Goal: Task Accomplishment & Management: Manage account settings

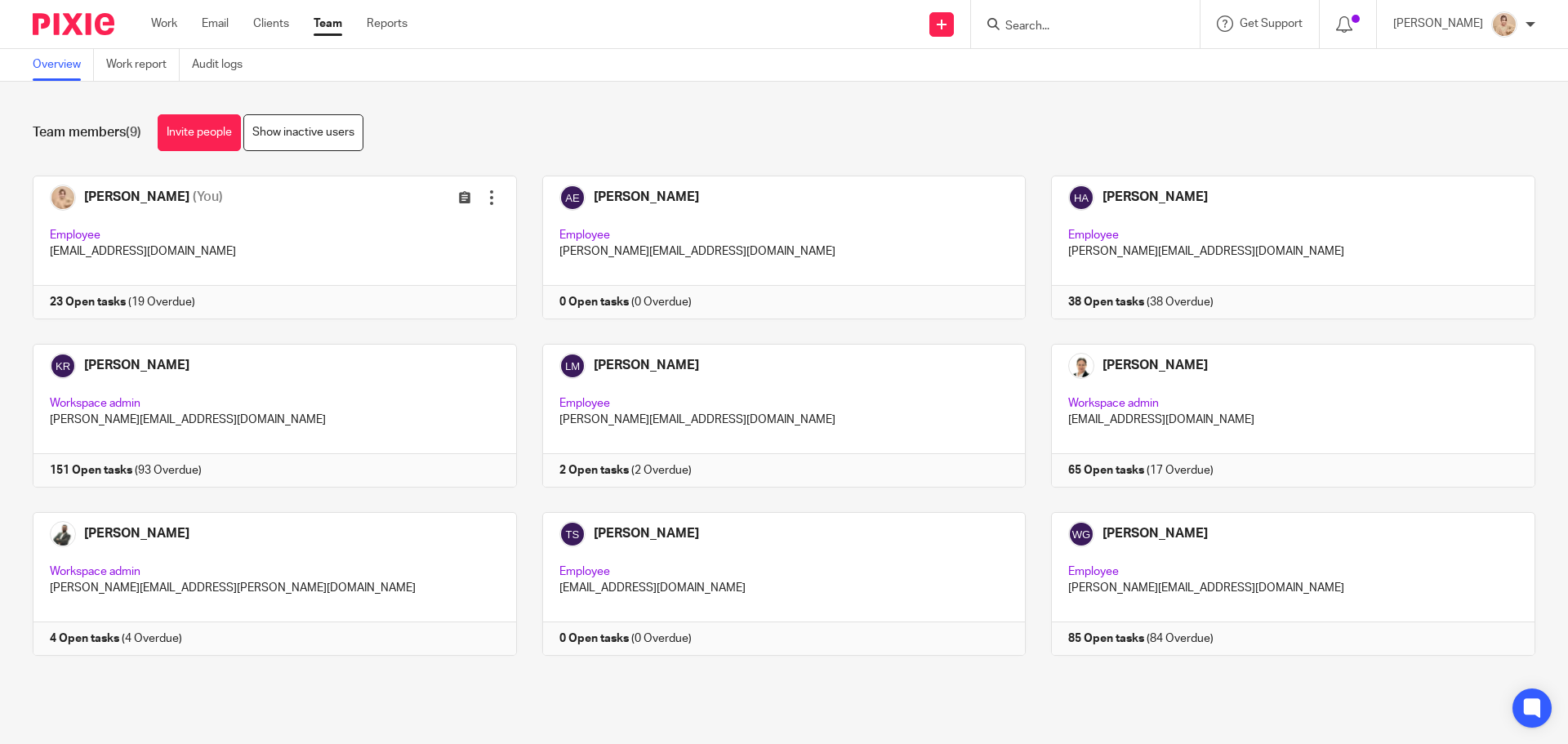
click at [1091, 19] on input "Search" at bounding box center [1076, 27] width 147 height 15
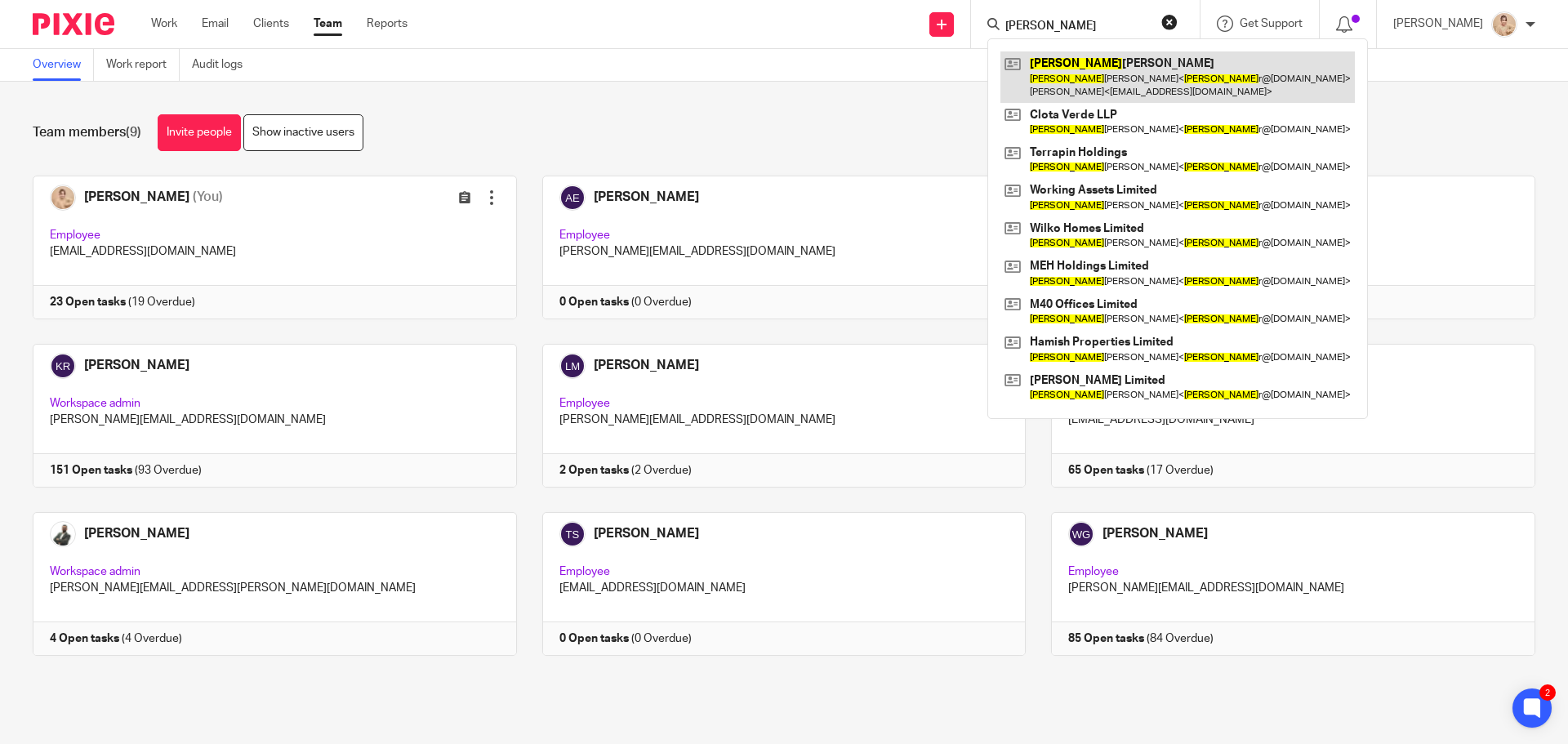
type input "frase"
click at [1075, 75] on link at bounding box center [1178, 77] width 355 height 51
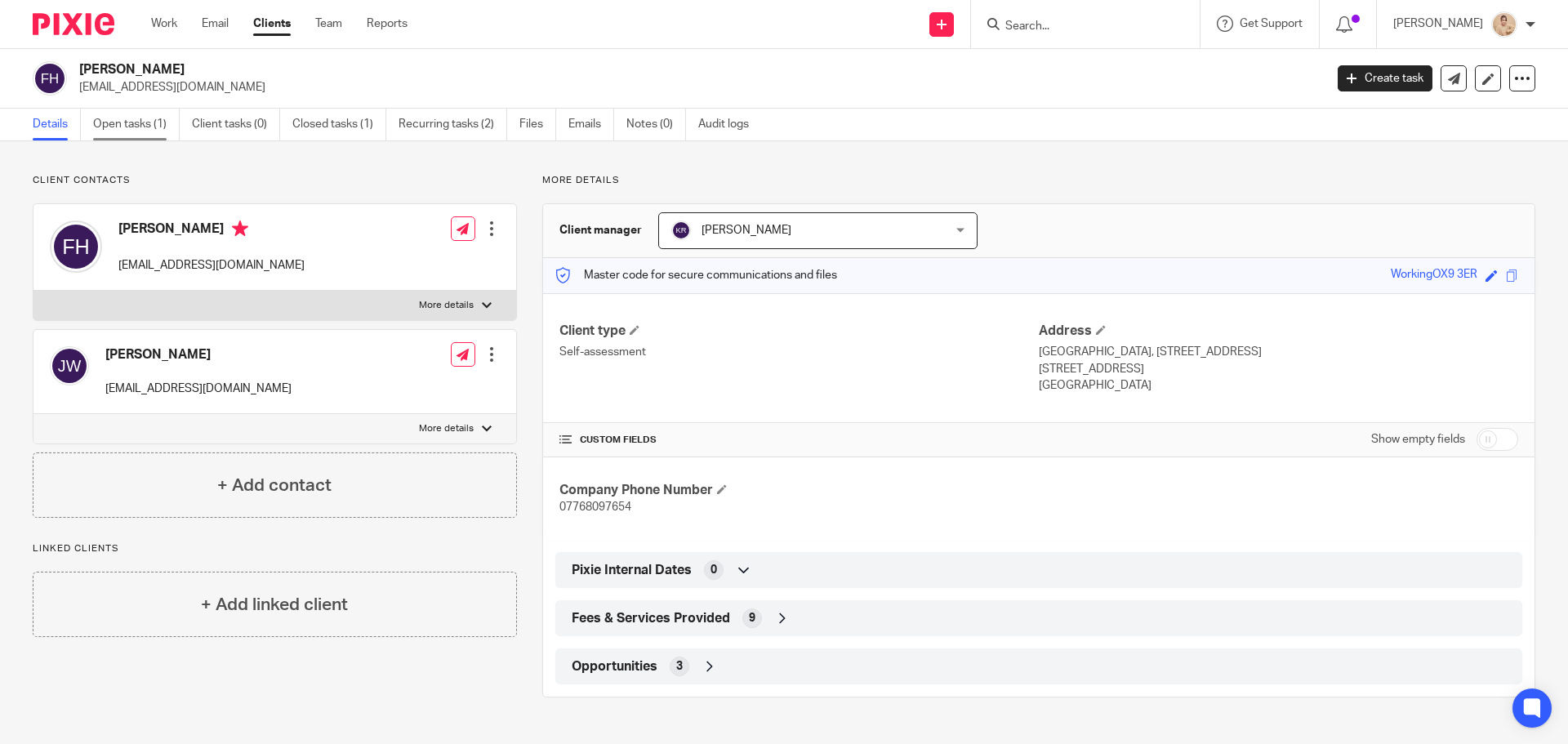
click at [142, 128] on link "Open tasks (1)" at bounding box center [137, 125] width 87 height 31
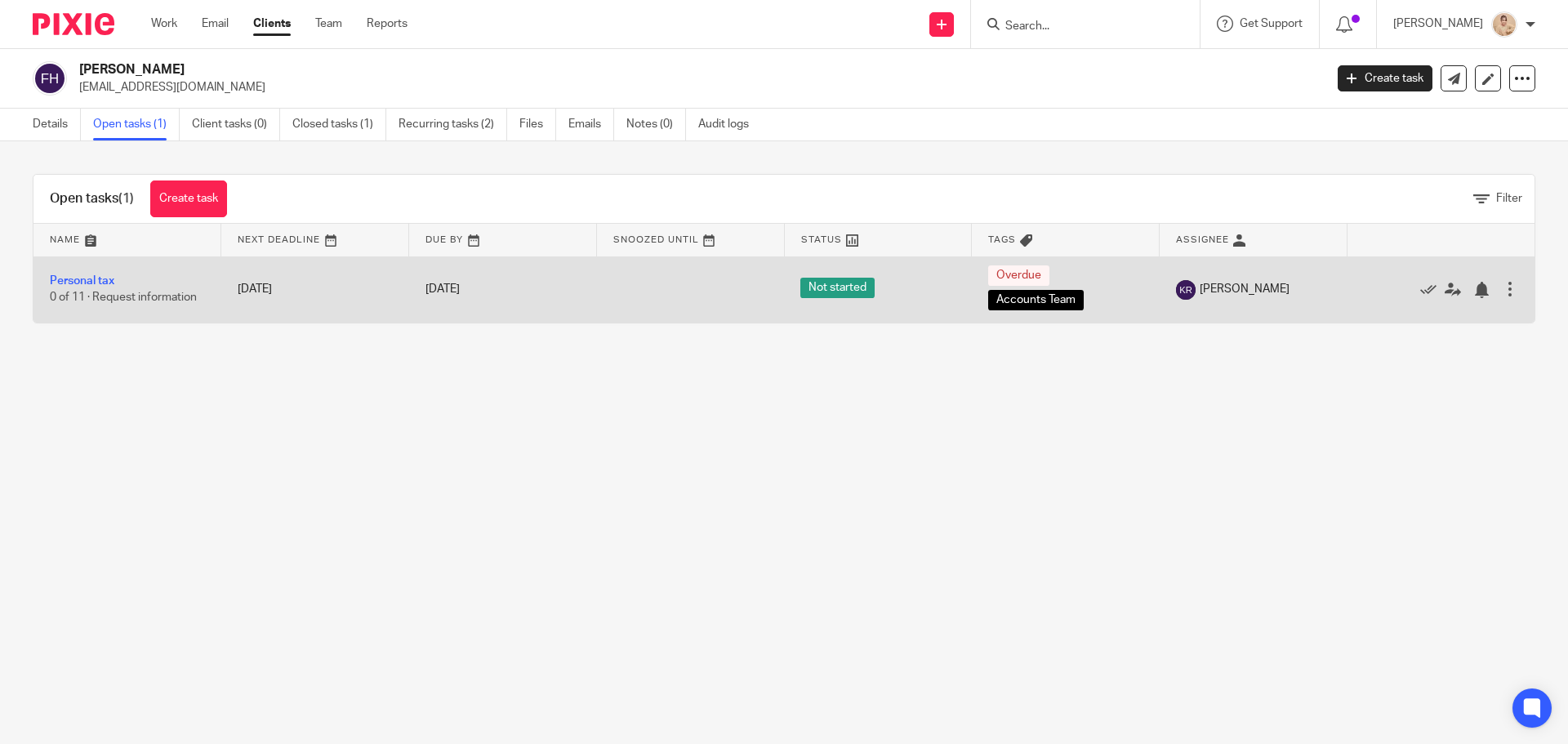
click at [95, 289] on td "Personal tax 0 of 11 · Request information" at bounding box center [127, 290] width 188 height 67
click at [93, 281] on link "Personal tax" at bounding box center [82, 281] width 65 height 11
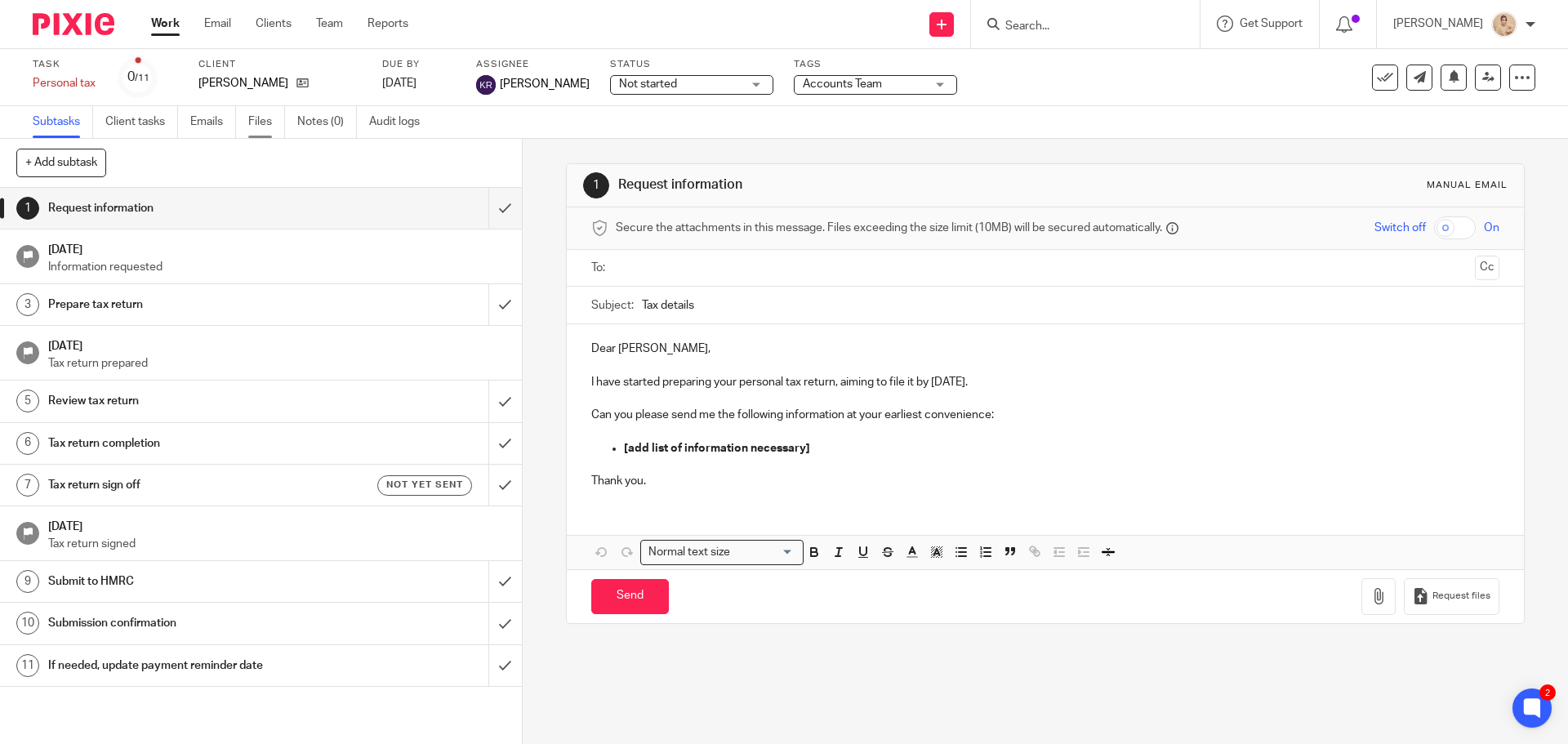
click at [256, 123] on link "Files" at bounding box center [267, 122] width 37 height 31
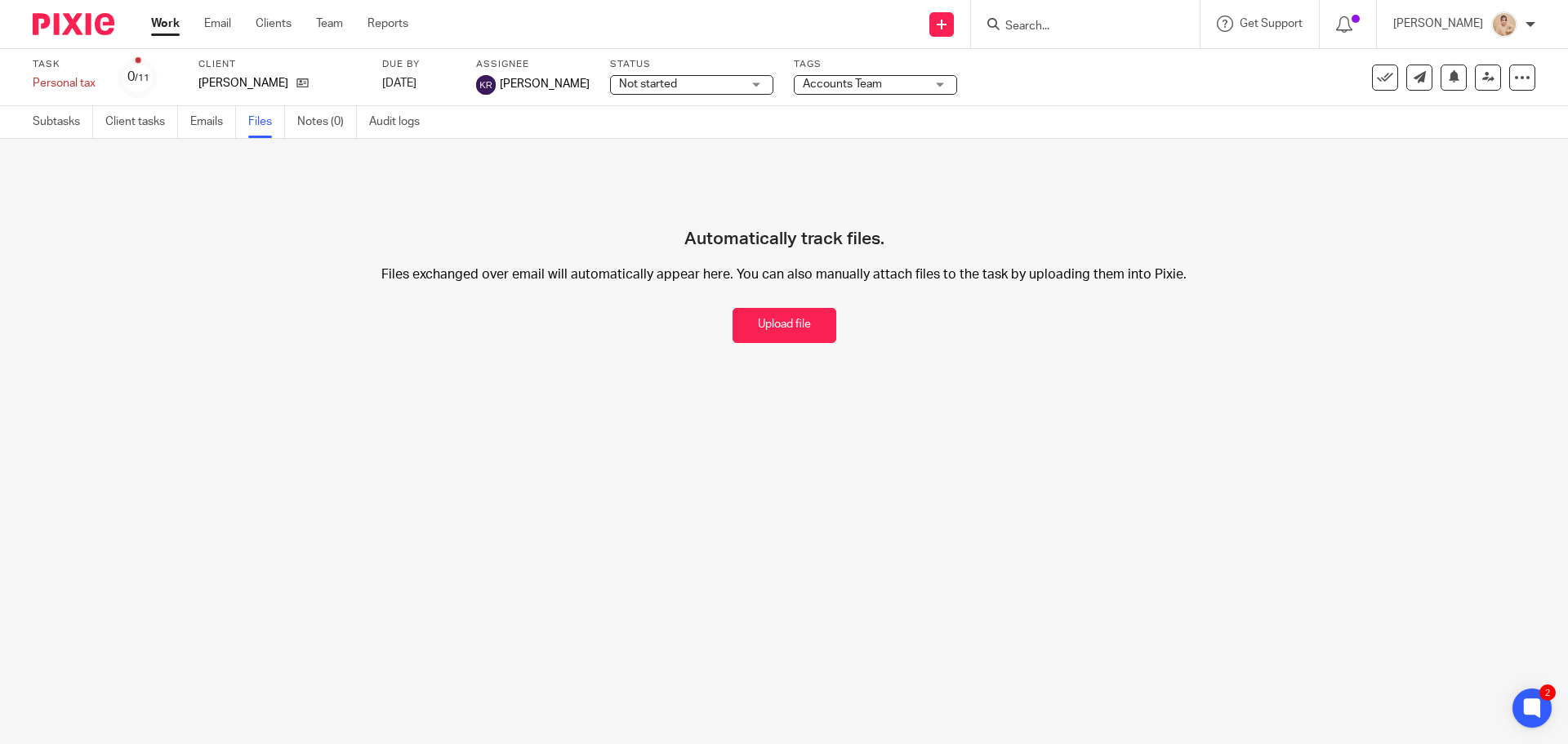
click at [1024, 39] on div at bounding box center [1086, 24] width 229 height 48
click at [1027, 34] on form at bounding box center [1090, 24] width 174 height 20
click at [1027, 31] on input "Search" at bounding box center [1076, 27] width 147 height 15
click at [202, 70] on label "Client" at bounding box center [280, 65] width 164 height 13
click at [208, 86] on p "[PERSON_NAME]" at bounding box center [243, 83] width 90 height 17
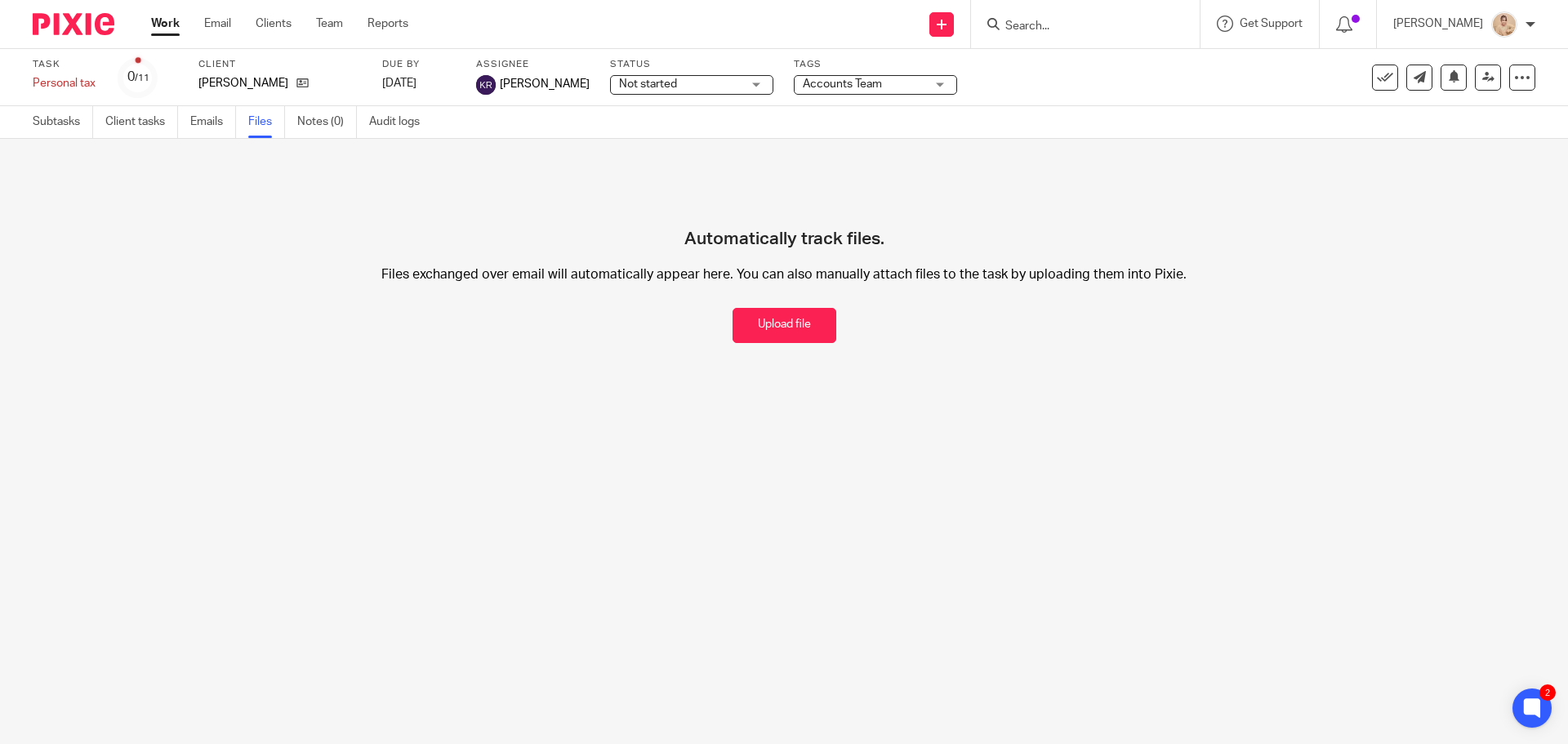
drag, startPoint x: 1162, startPoint y: 13, endPoint x: 990, endPoint y: 18, distance: 172.1
click at [1157, 16] on form at bounding box center [1090, 24] width 174 height 20
click at [967, 18] on div "Send new email Create task Add client Request signature" at bounding box center [942, 24] width 58 height 48
click at [999, 19] on icon at bounding box center [993, 23] width 12 height 12
click at [1000, 25] on icon at bounding box center [993, 23] width 12 height 12
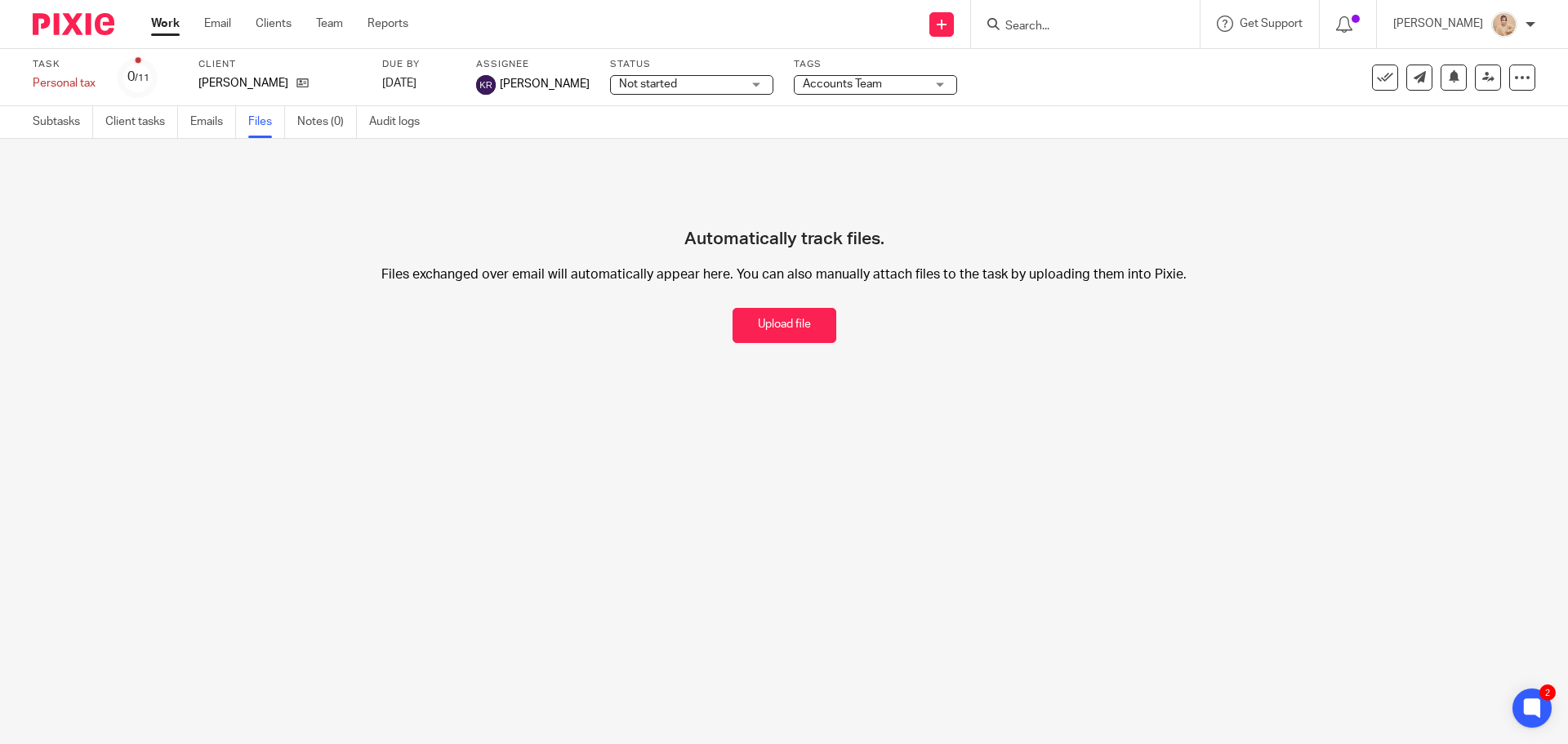
click at [78, 30] on img at bounding box center [73, 24] width 81 height 22
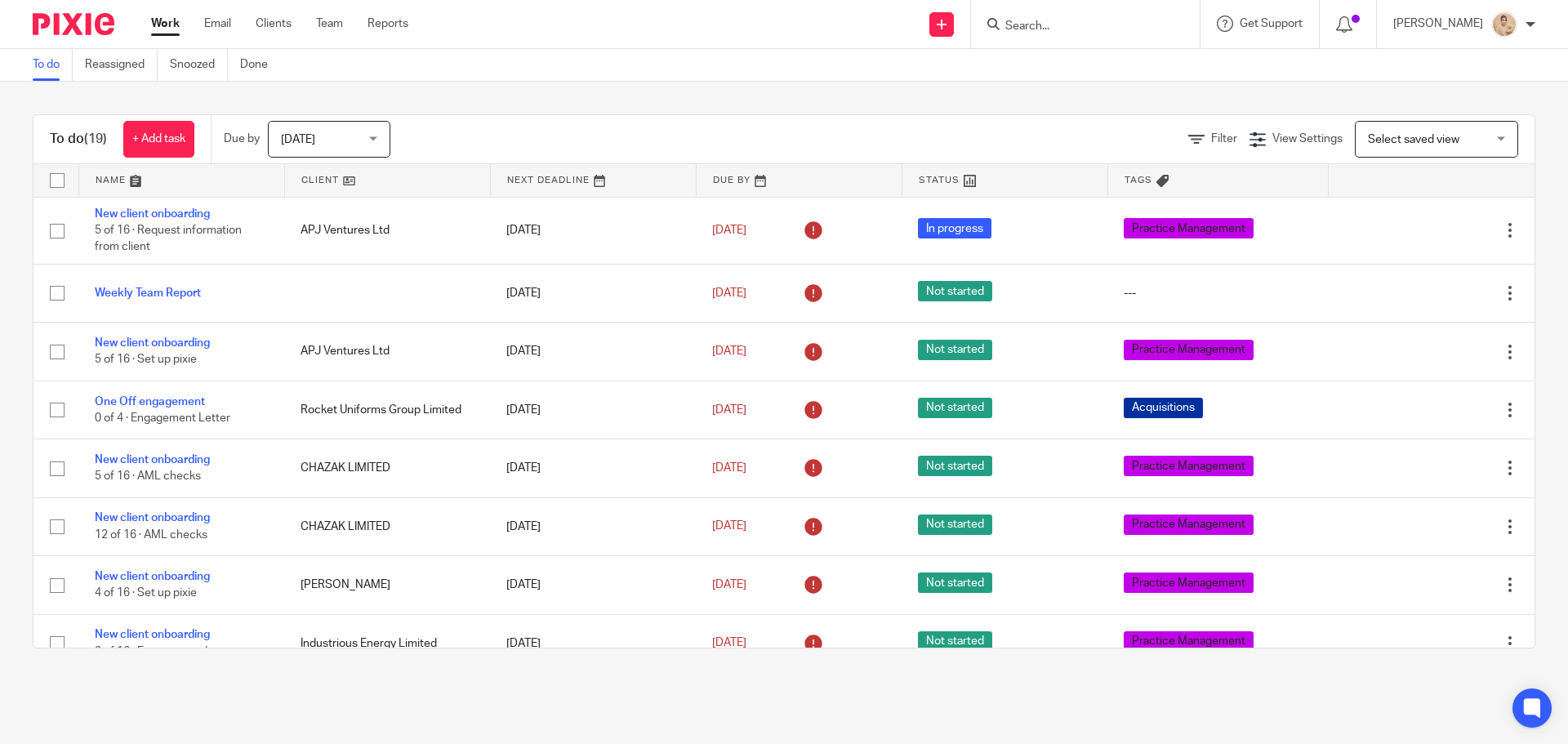
click at [1000, 25] on icon at bounding box center [993, 23] width 12 height 12
click at [1049, 29] on input "Search" at bounding box center [1076, 27] width 147 height 15
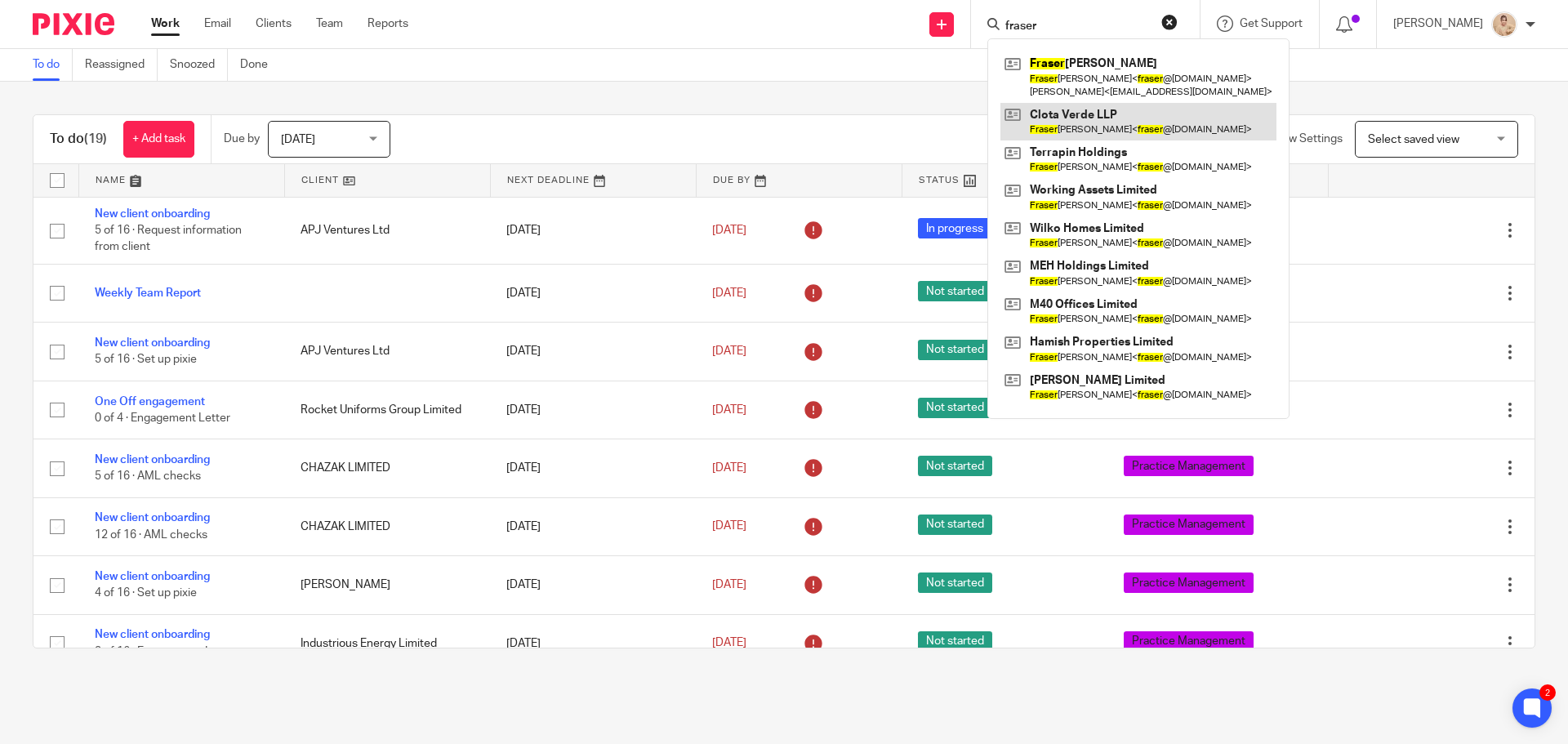
type input "fraser"
click at [1144, 128] on link at bounding box center [1138, 121] width 276 height 38
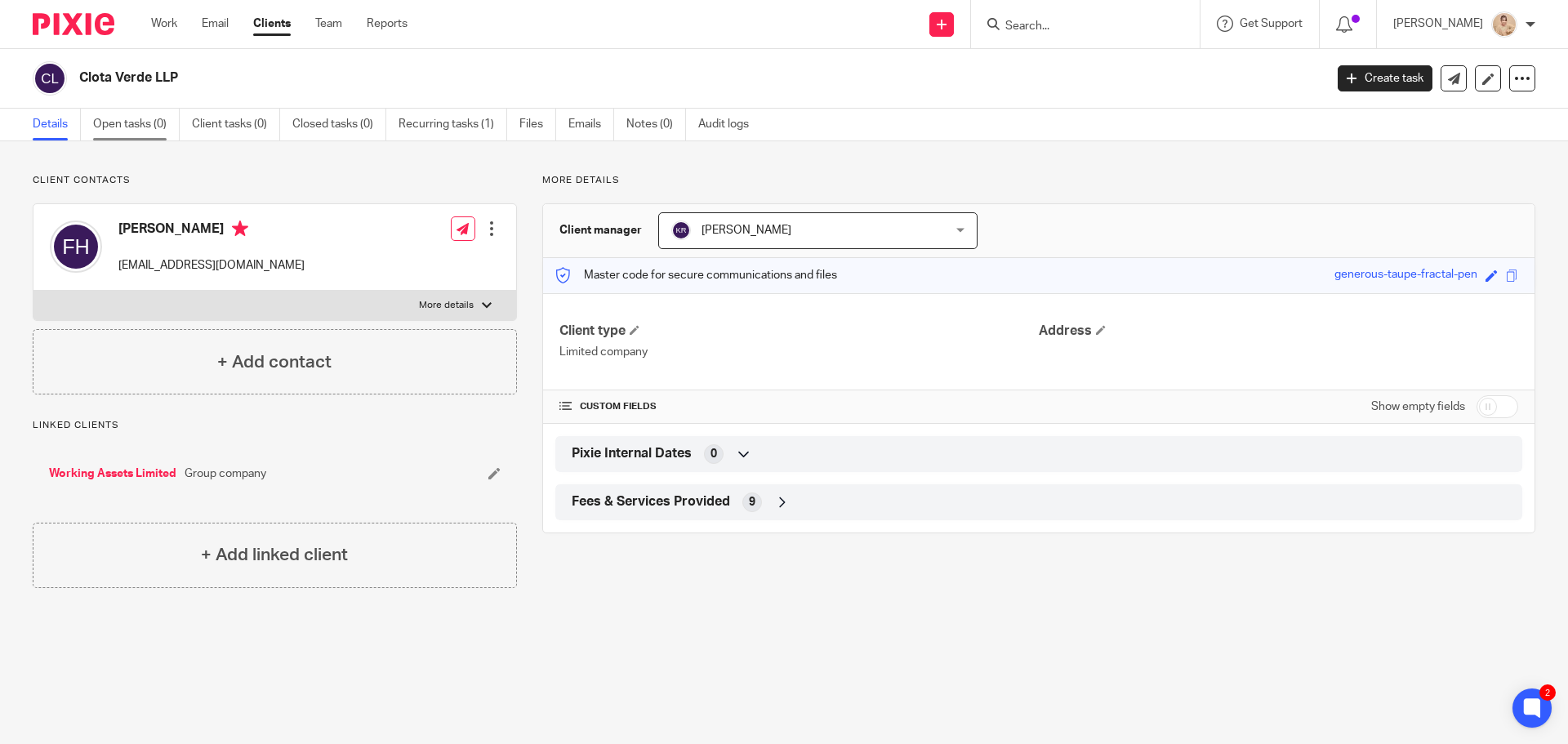
click at [152, 124] on link "Open tasks (0)" at bounding box center [137, 125] width 87 height 31
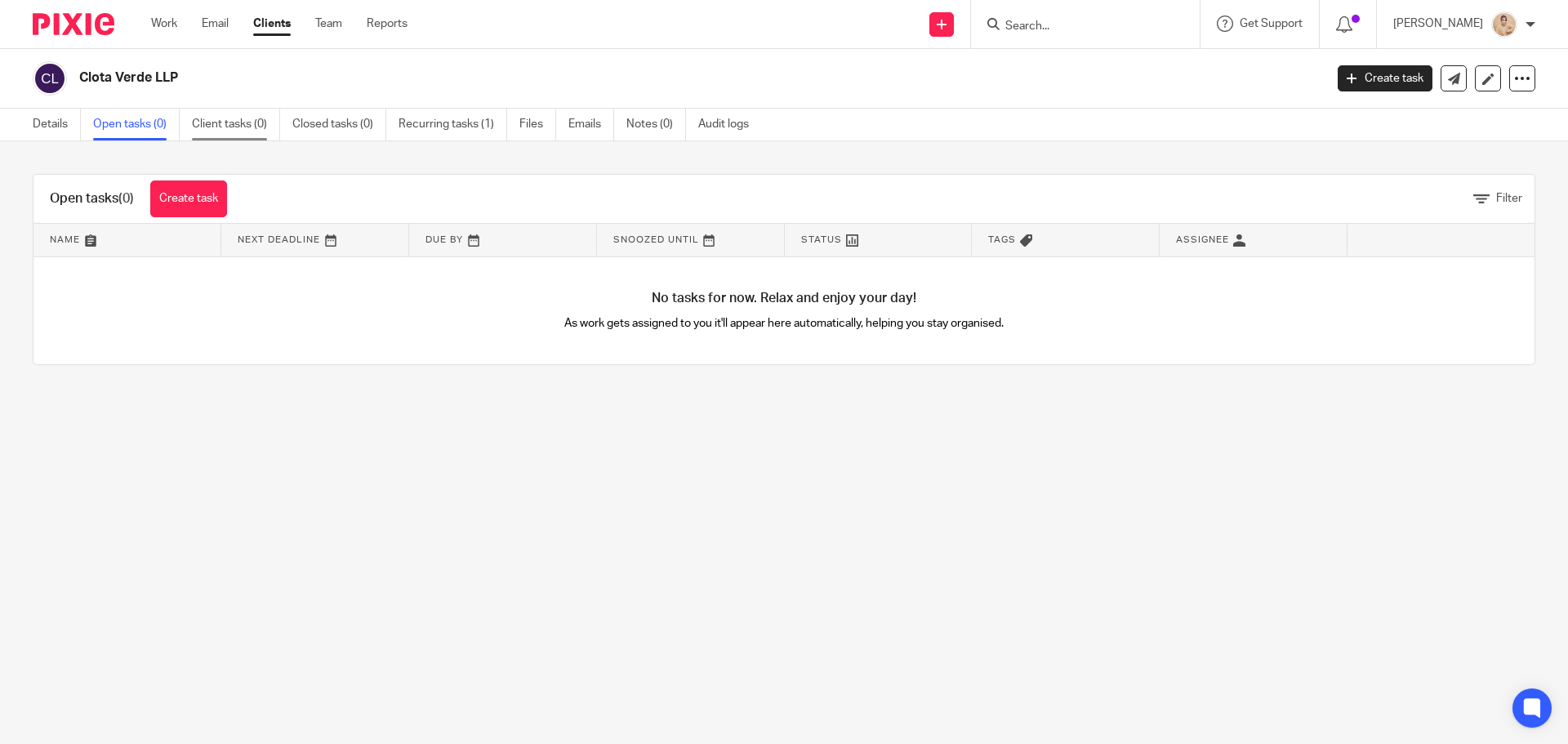
click at [225, 124] on link "Client tasks (0)" at bounding box center [236, 125] width 88 height 31
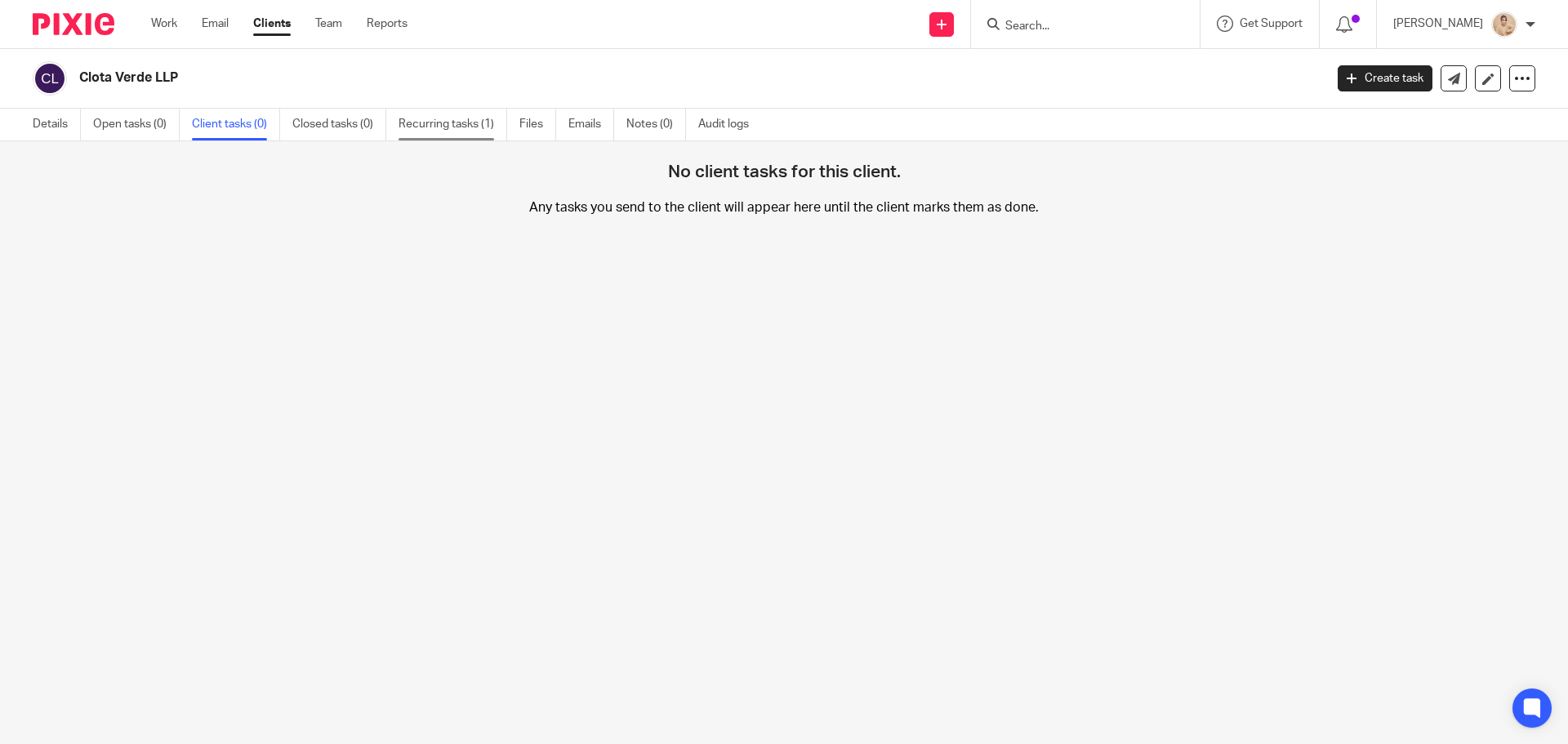
click at [407, 127] on link "Recurring tasks (1)" at bounding box center [453, 125] width 109 height 31
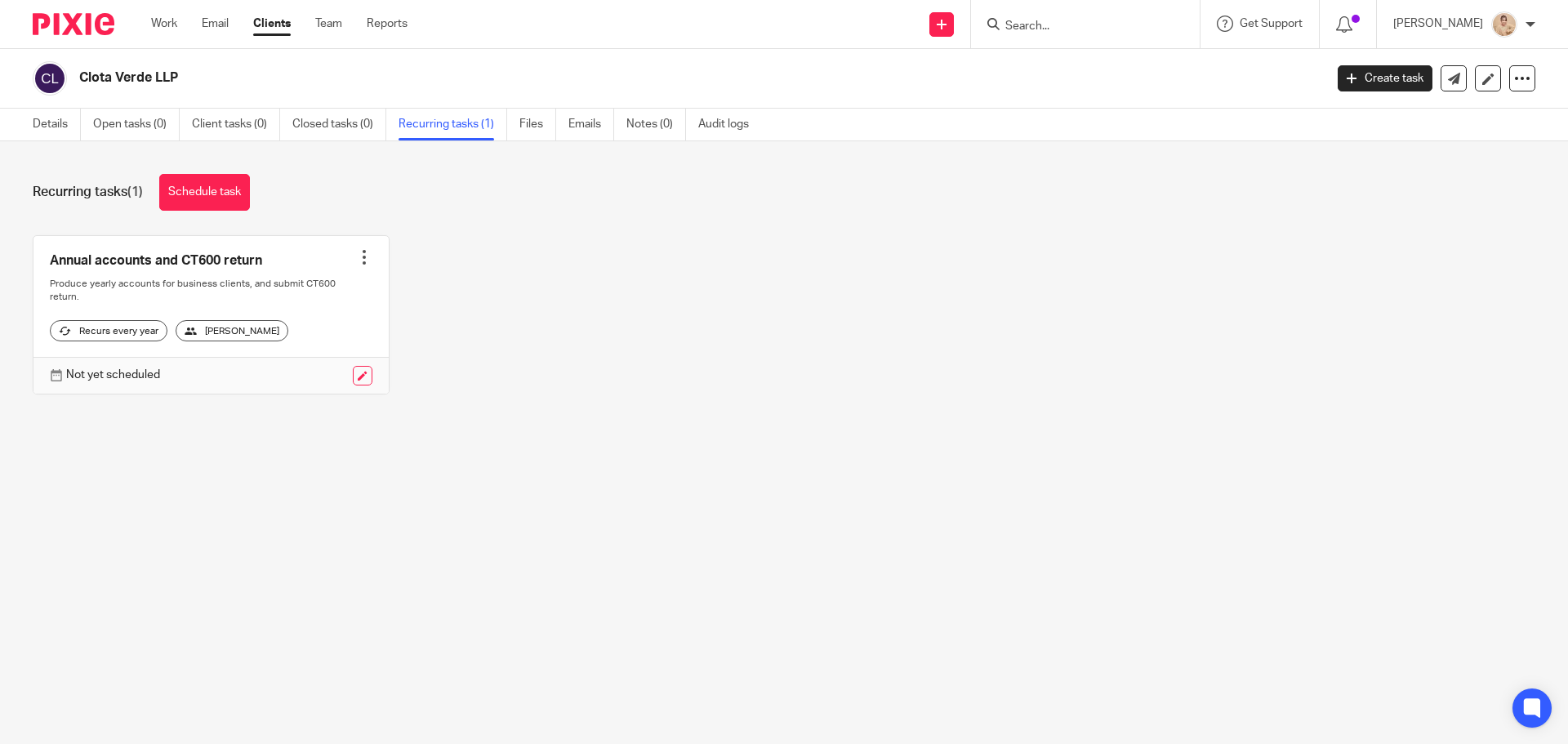
click at [1127, 34] on form at bounding box center [1090, 24] width 174 height 20
click at [1123, 27] on input "Search" at bounding box center [1076, 27] width 147 height 15
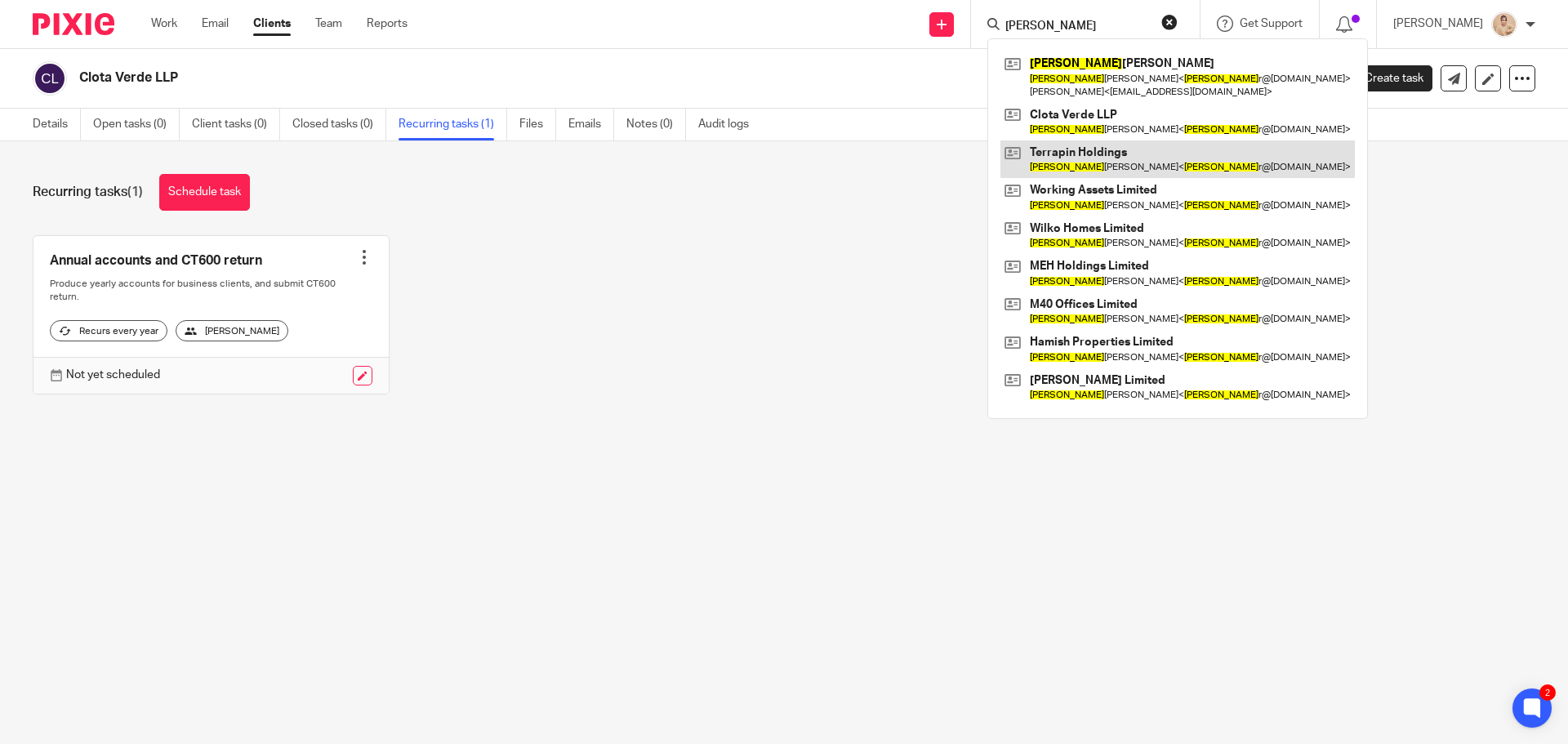
type input "frase"
click at [1131, 165] on link at bounding box center [1178, 159] width 355 height 38
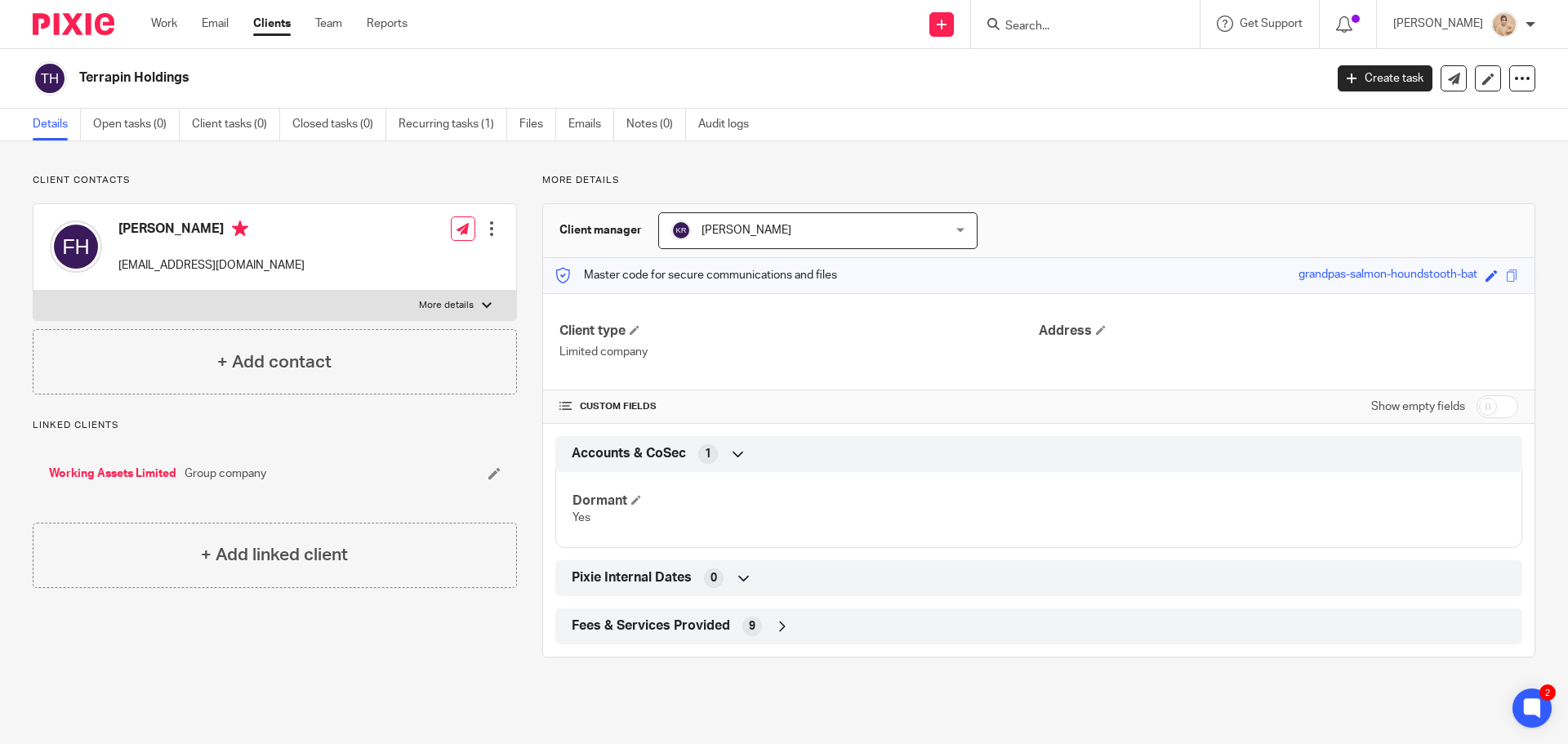
click at [735, 579] on icon at bounding box center [744, 579] width 17 height 17
click at [781, 630] on icon at bounding box center [783, 627] width 17 height 17
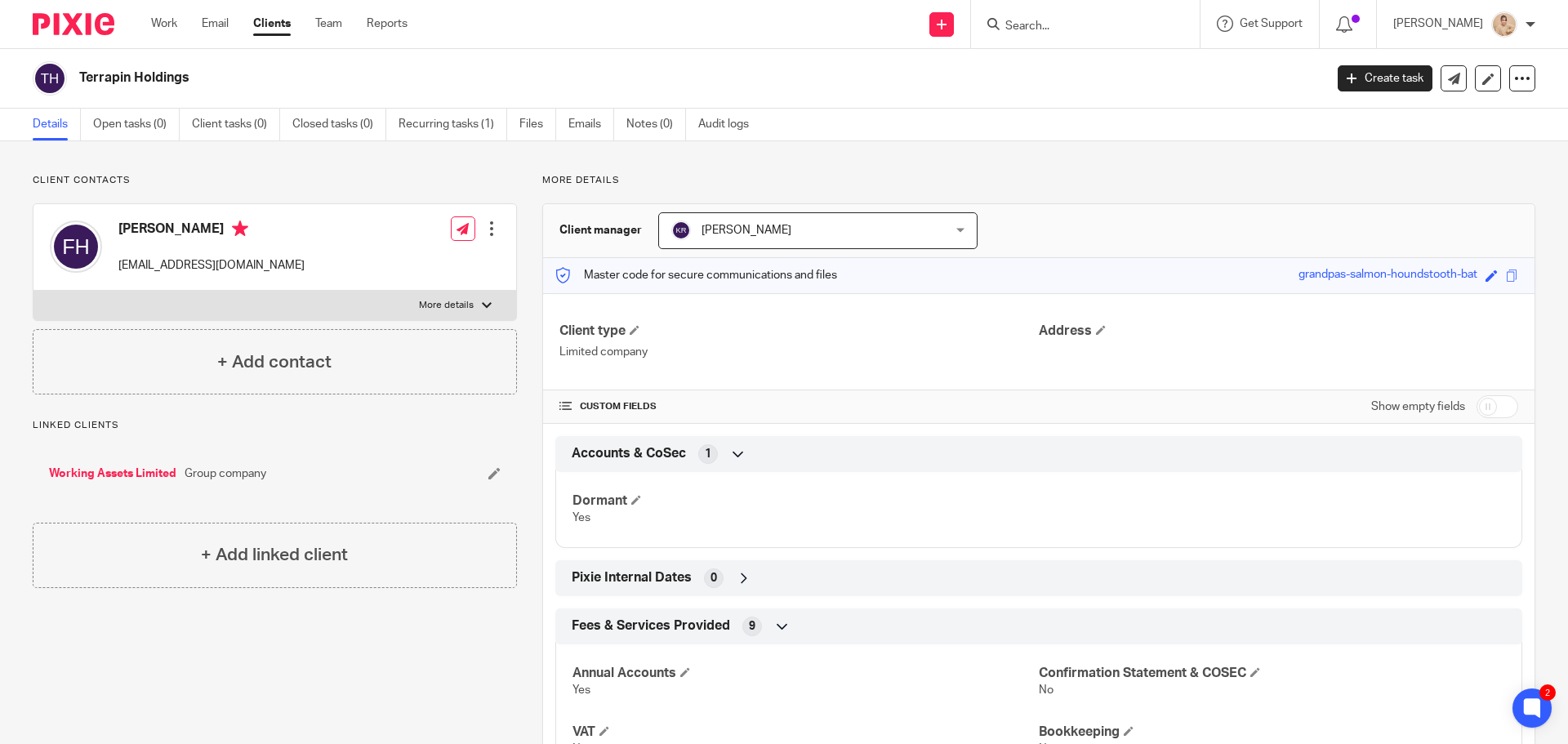
click at [1098, 18] on form at bounding box center [1090, 24] width 174 height 20
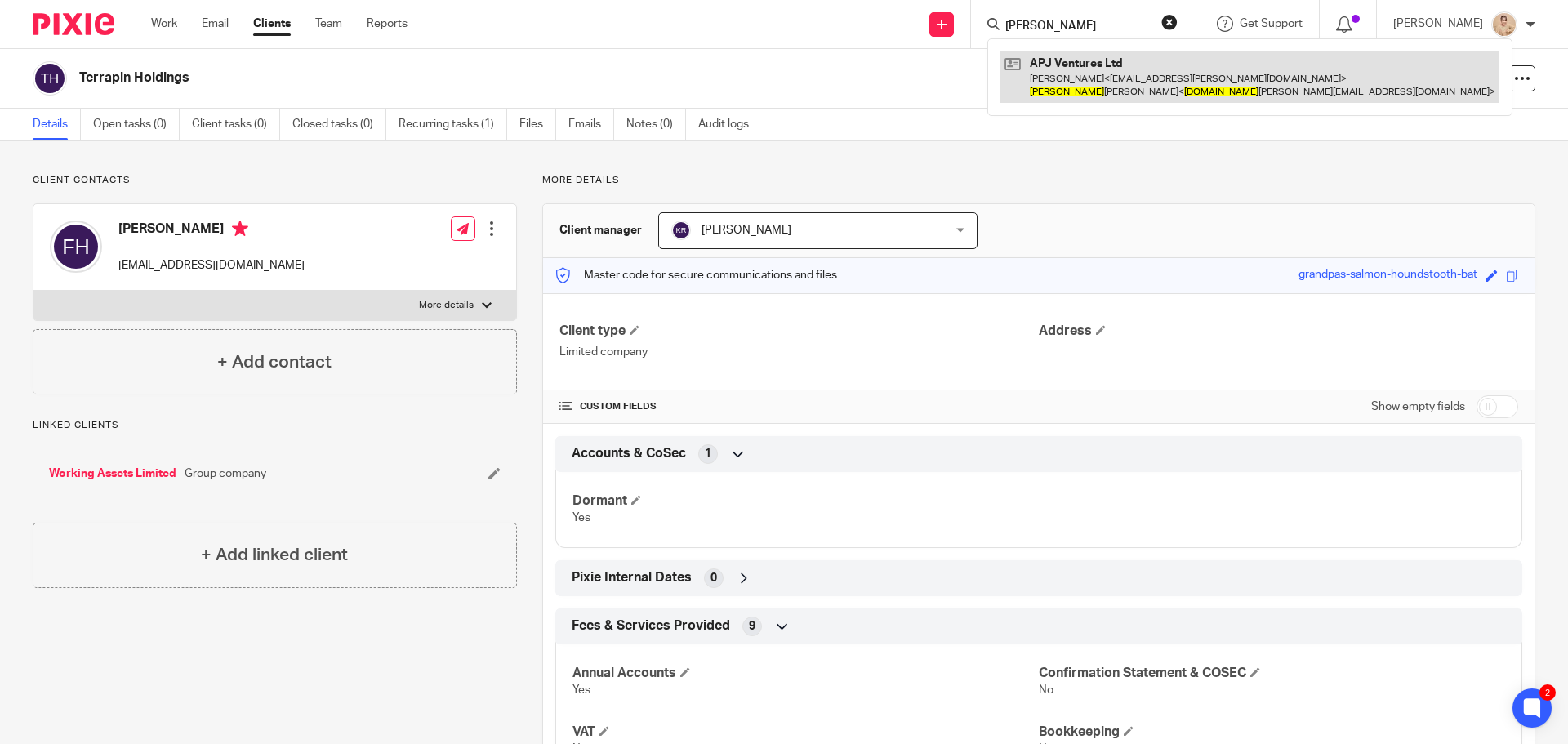
type input "jamie sc"
click at [1101, 77] on link at bounding box center [1250, 77] width 499 height 51
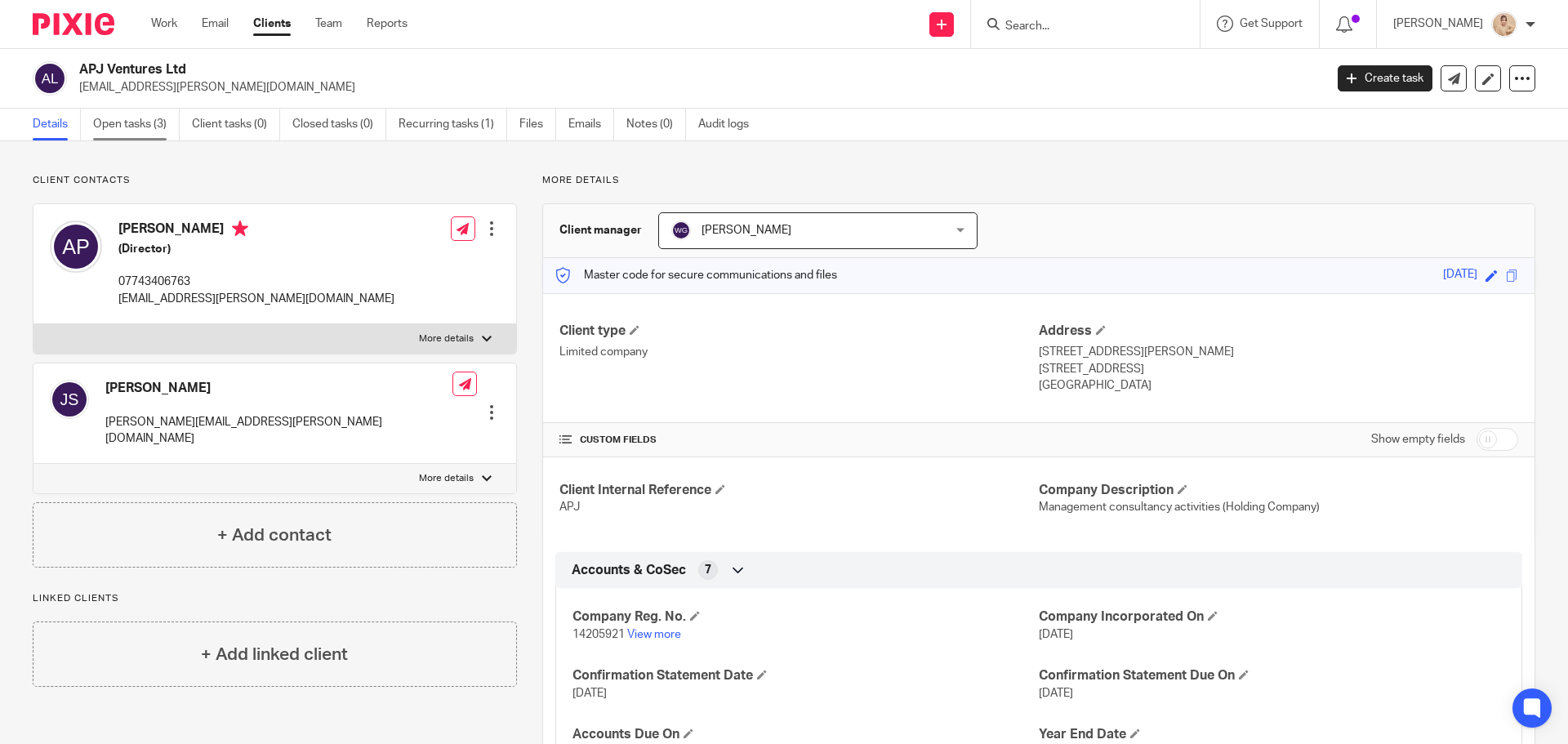
click at [136, 132] on link "Open tasks (3)" at bounding box center [137, 125] width 87 height 31
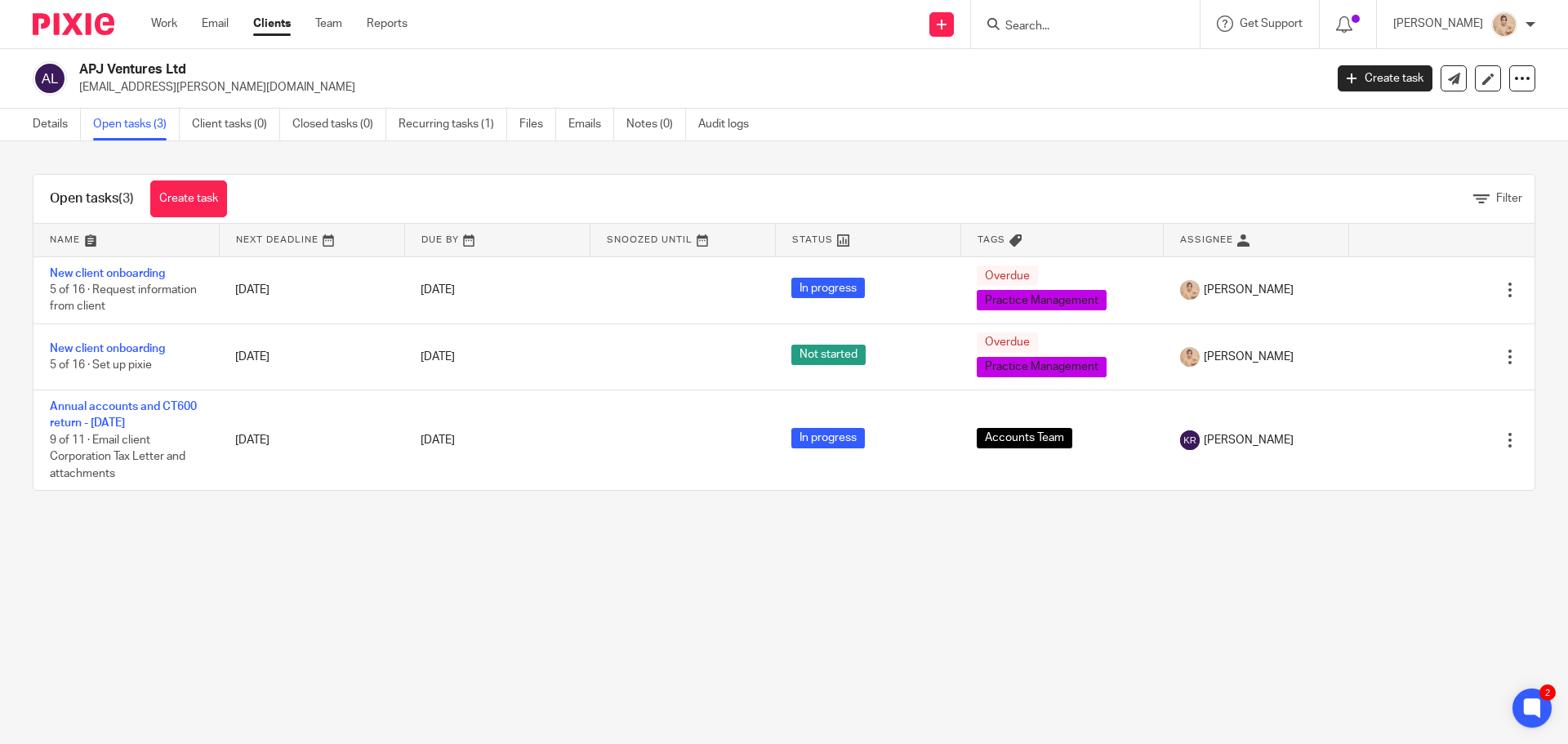
click at [139, 255] on link at bounding box center [126, 239] width 186 height 32
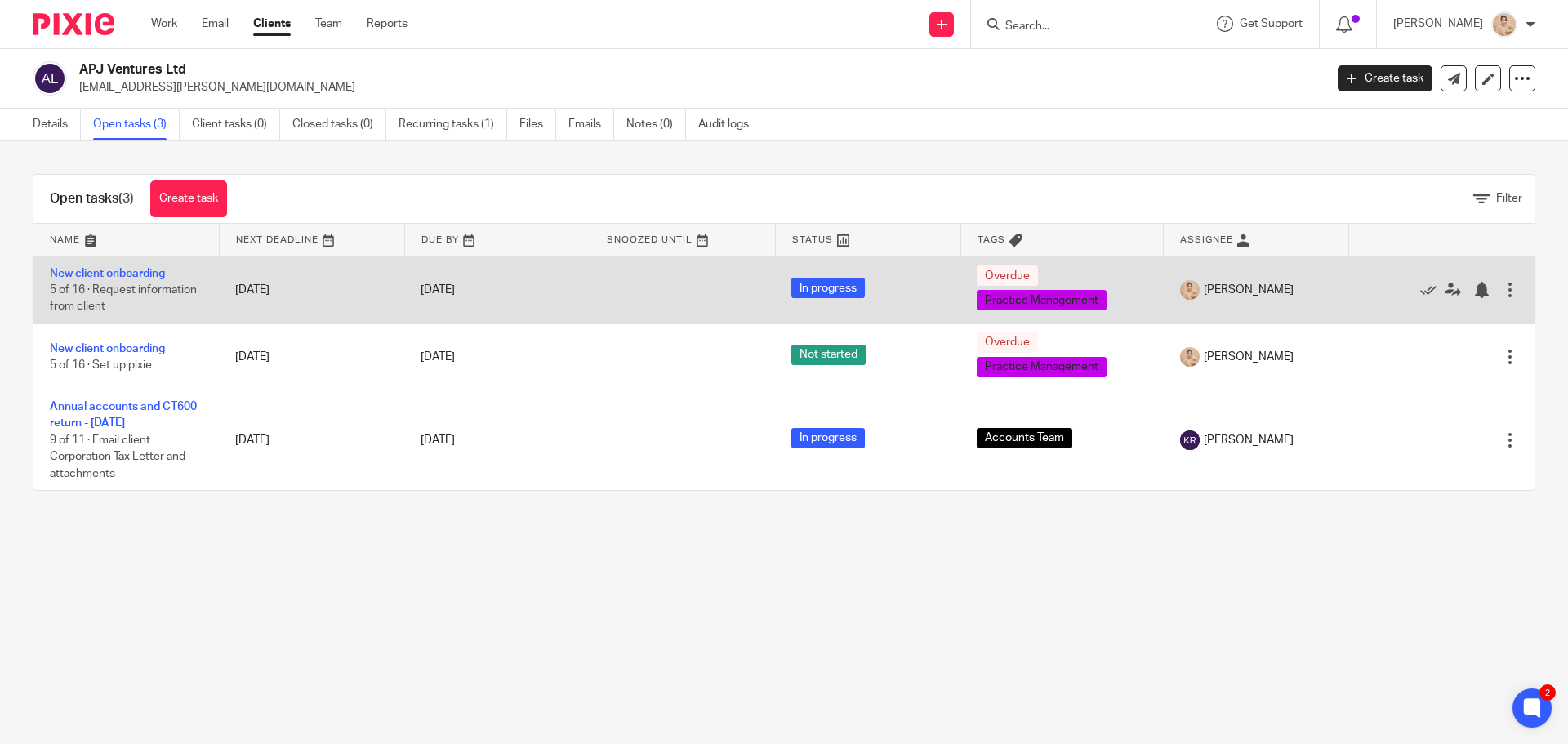
click at [138, 262] on td "New client onboarding 5 of 16 · Request information from client" at bounding box center [126, 290] width 186 height 67
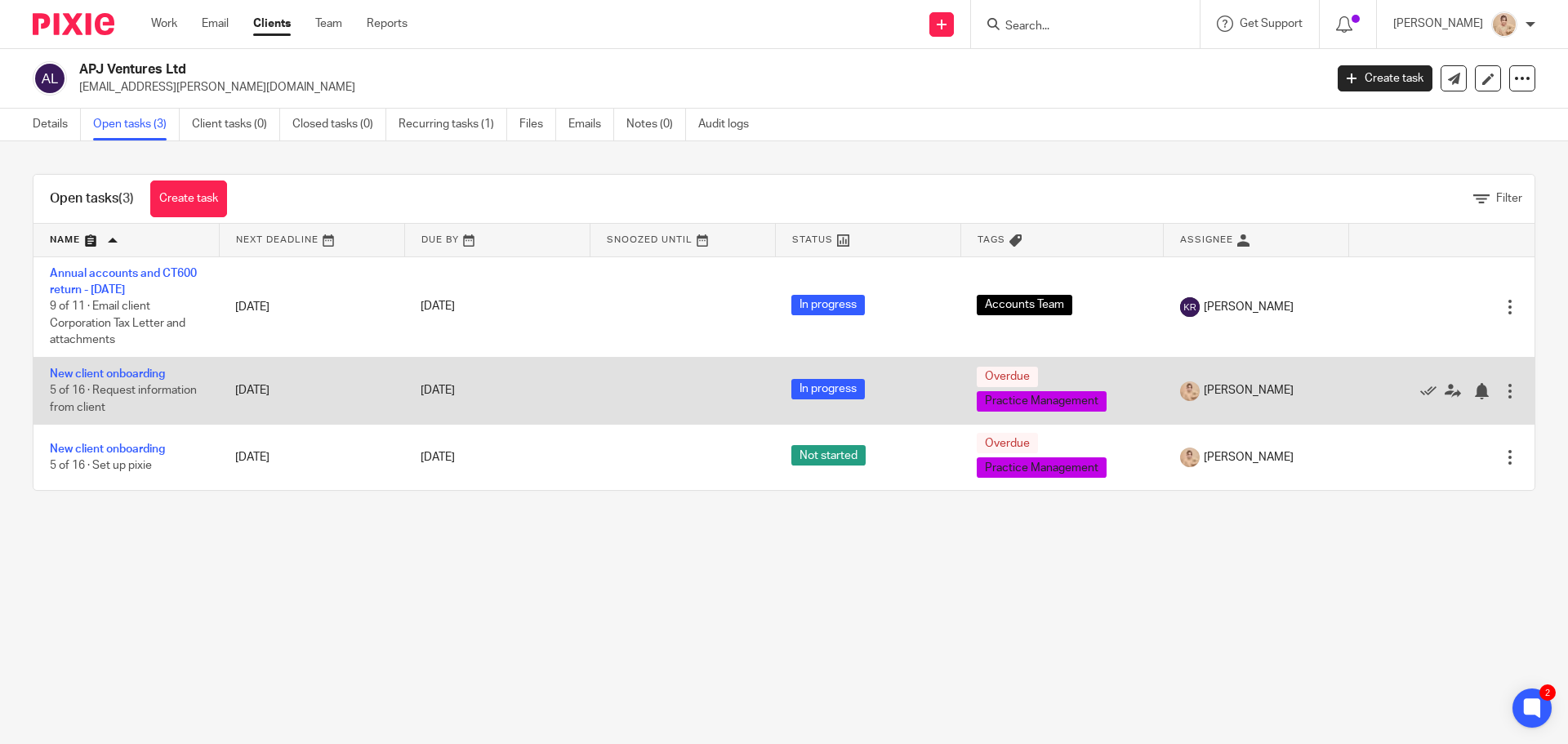
click at [155, 382] on td "New client onboarding 5 of 16 · Request information from client" at bounding box center [126, 390] width 186 height 67
click at [155, 363] on td "New client onboarding 5 of 16 · Request information from client" at bounding box center [126, 390] width 186 height 67
click at [152, 371] on link "New client onboarding" at bounding box center [107, 374] width 115 height 11
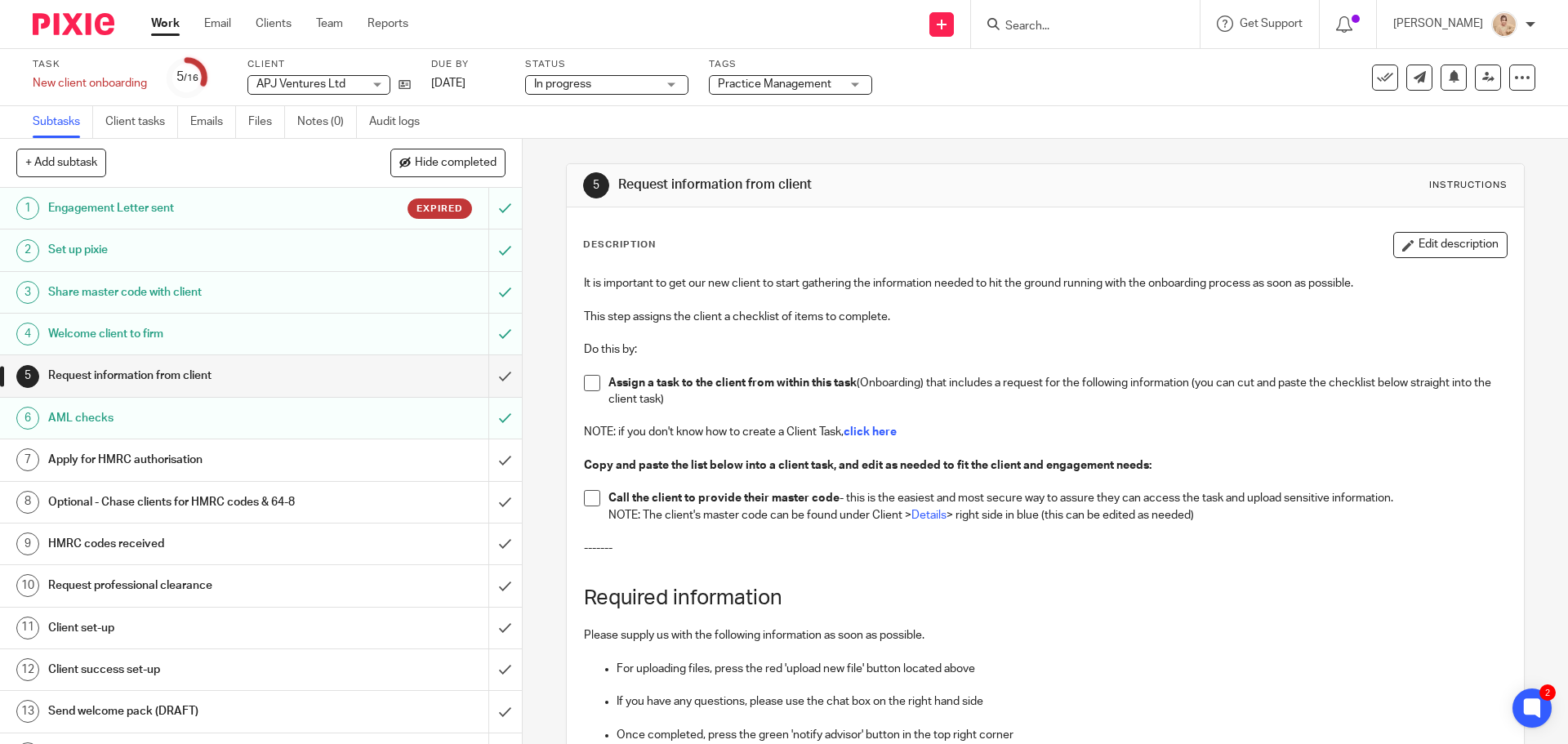
click at [170, 214] on h1 "Engagement Letter sent" at bounding box center [189, 208] width 283 height 25
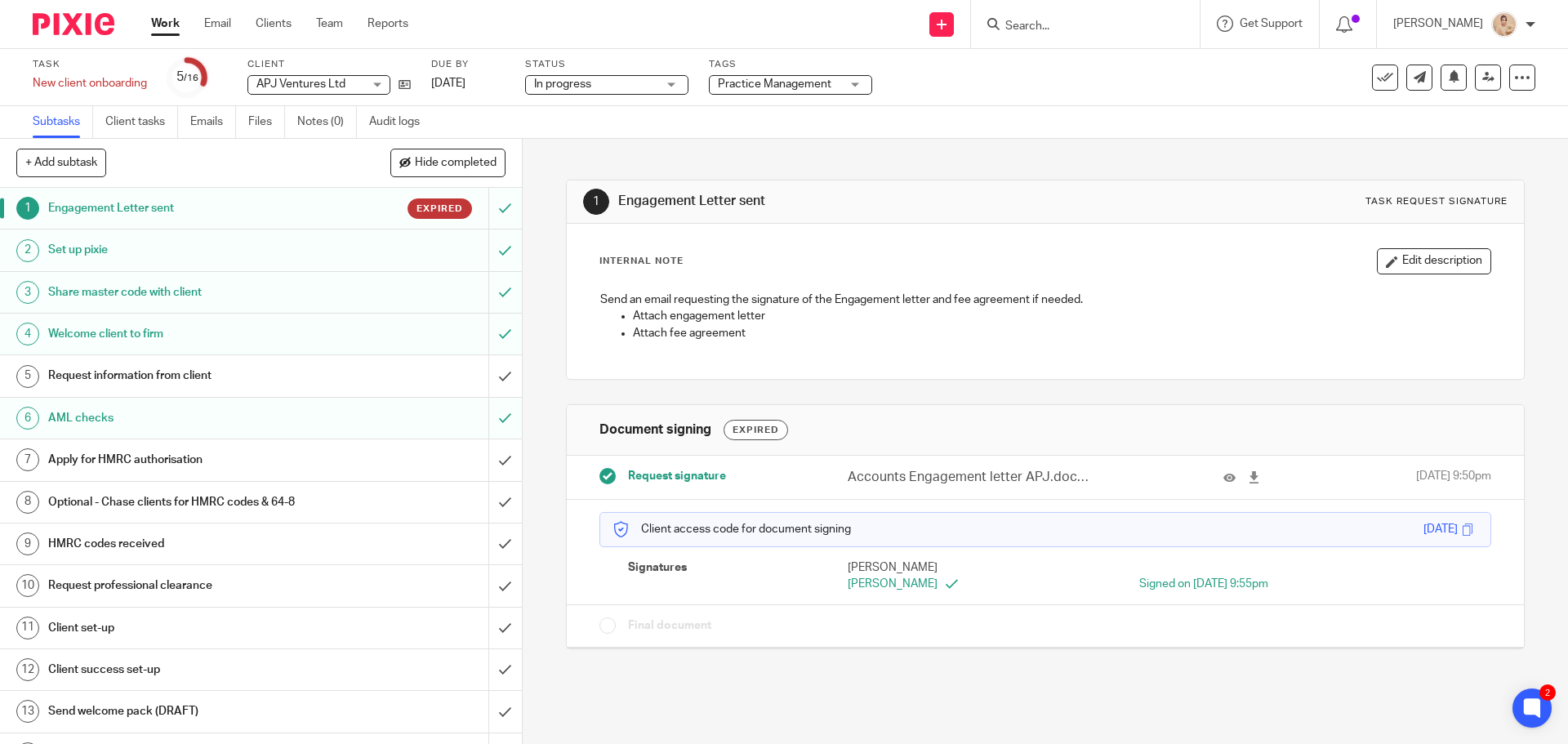
click at [1149, 586] on div "Signed on 10 Feb 2025 9:55pm" at bounding box center [1170, 584] width 198 height 17
click at [1223, 475] on icon at bounding box center [1229, 477] width 12 height 12
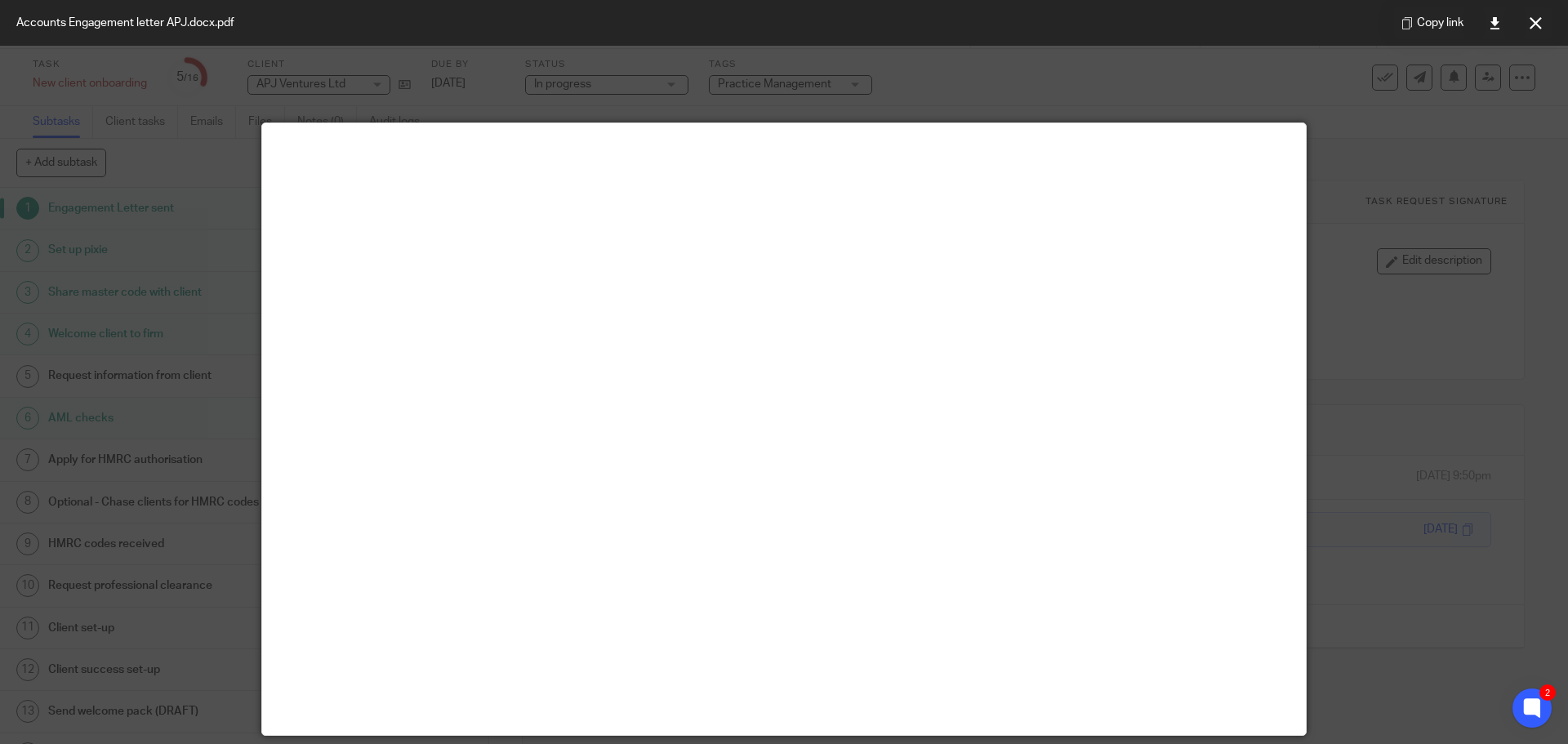
click at [1354, 335] on div at bounding box center [784, 372] width 1568 height 744
click at [1526, 26] on button at bounding box center [1535, 22] width 32 height 32
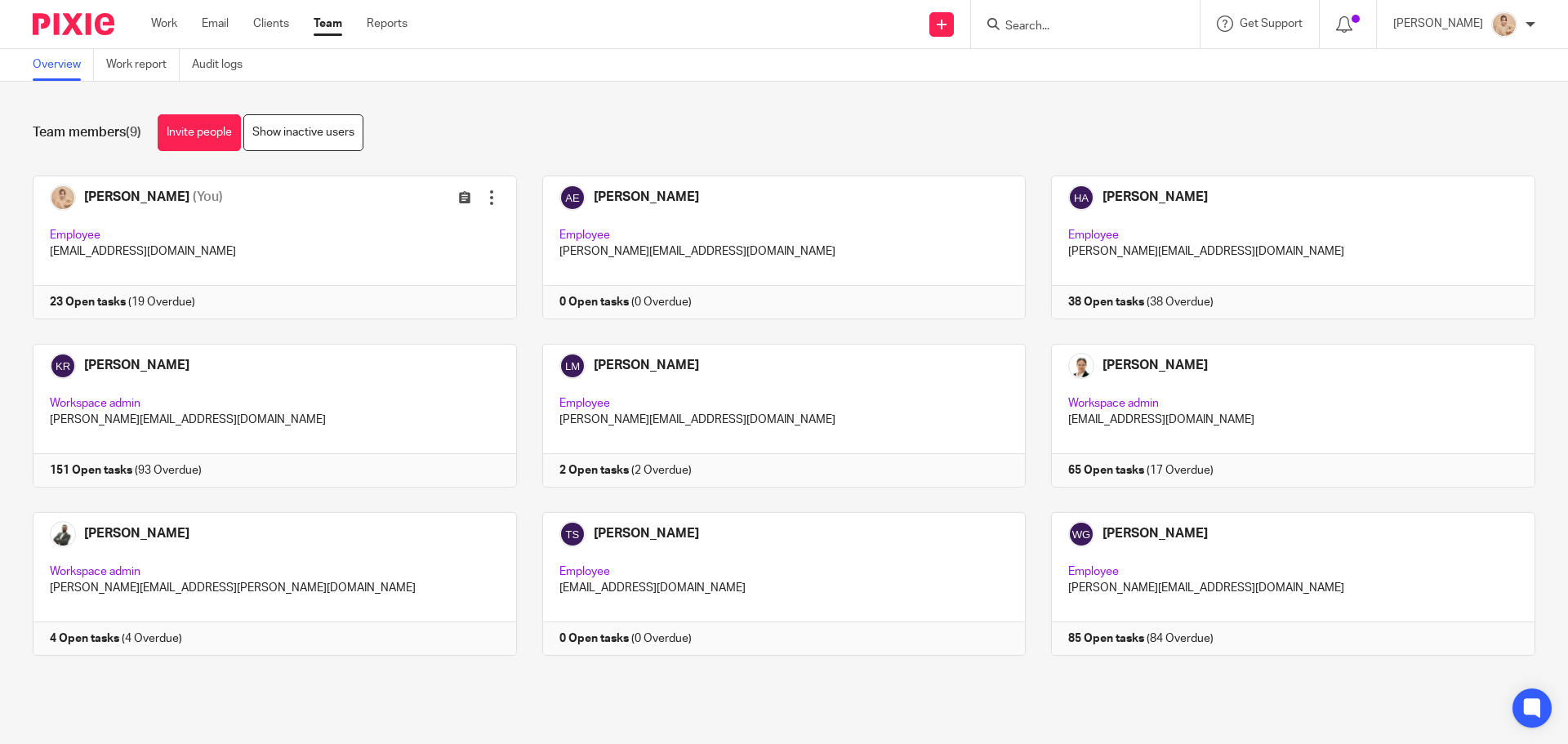
click at [1027, 17] on form at bounding box center [1090, 24] width 174 height 20
click at [1014, 25] on input "Search" at bounding box center [1076, 27] width 147 height 15
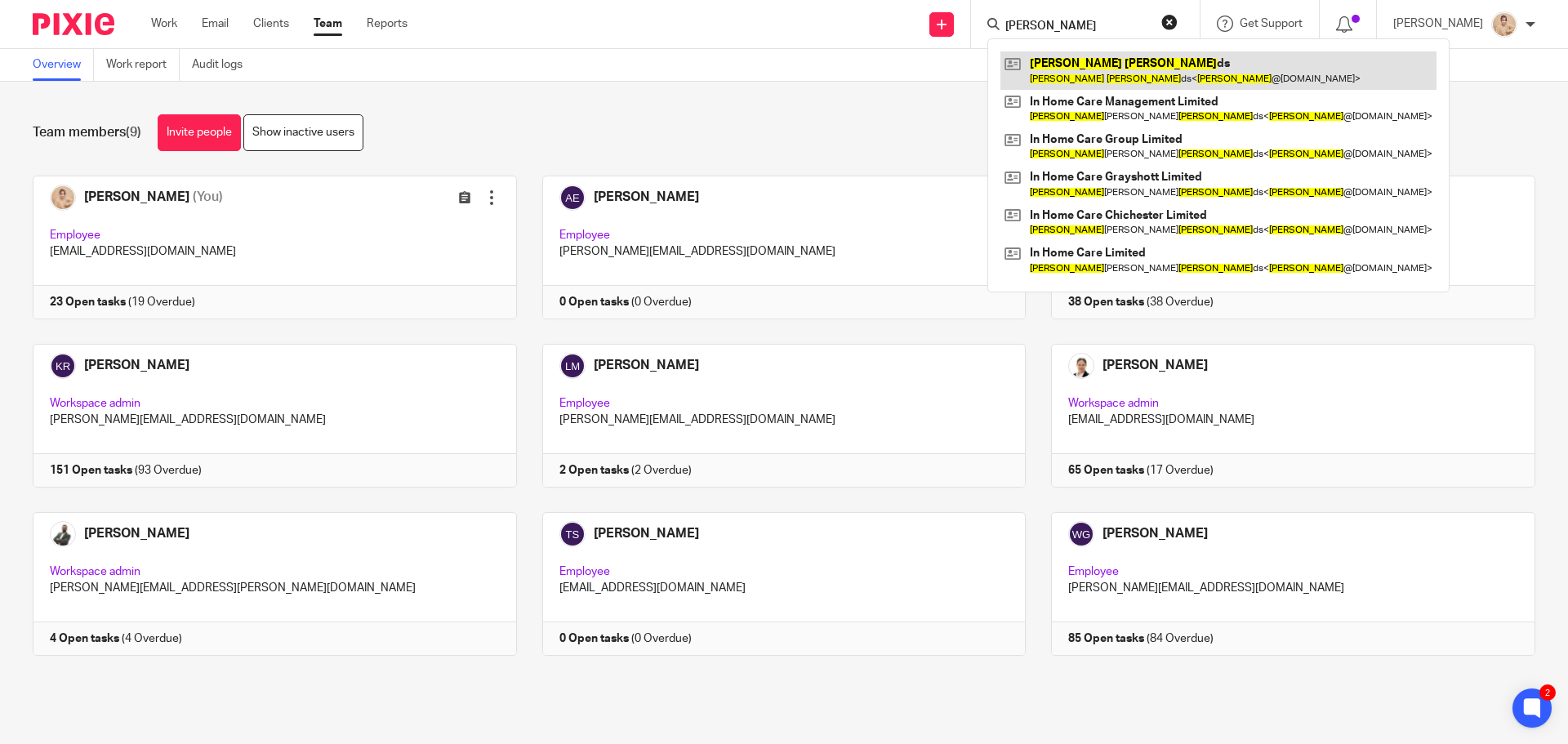
type input "paul reynol"
click at [1112, 65] on link at bounding box center [1219, 70] width 436 height 38
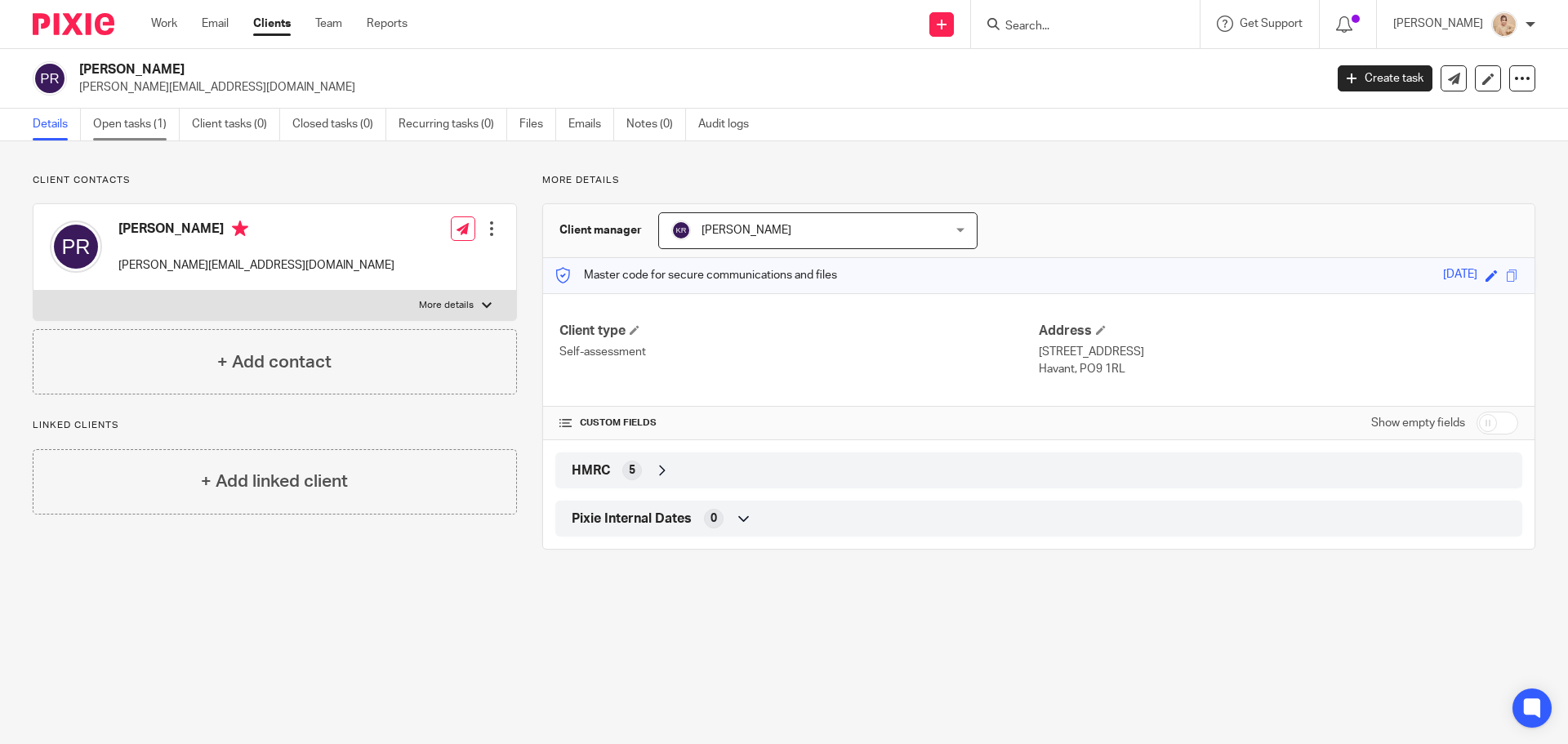
click at [122, 127] on link "Open tasks (1)" at bounding box center [137, 125] width 87 height 31
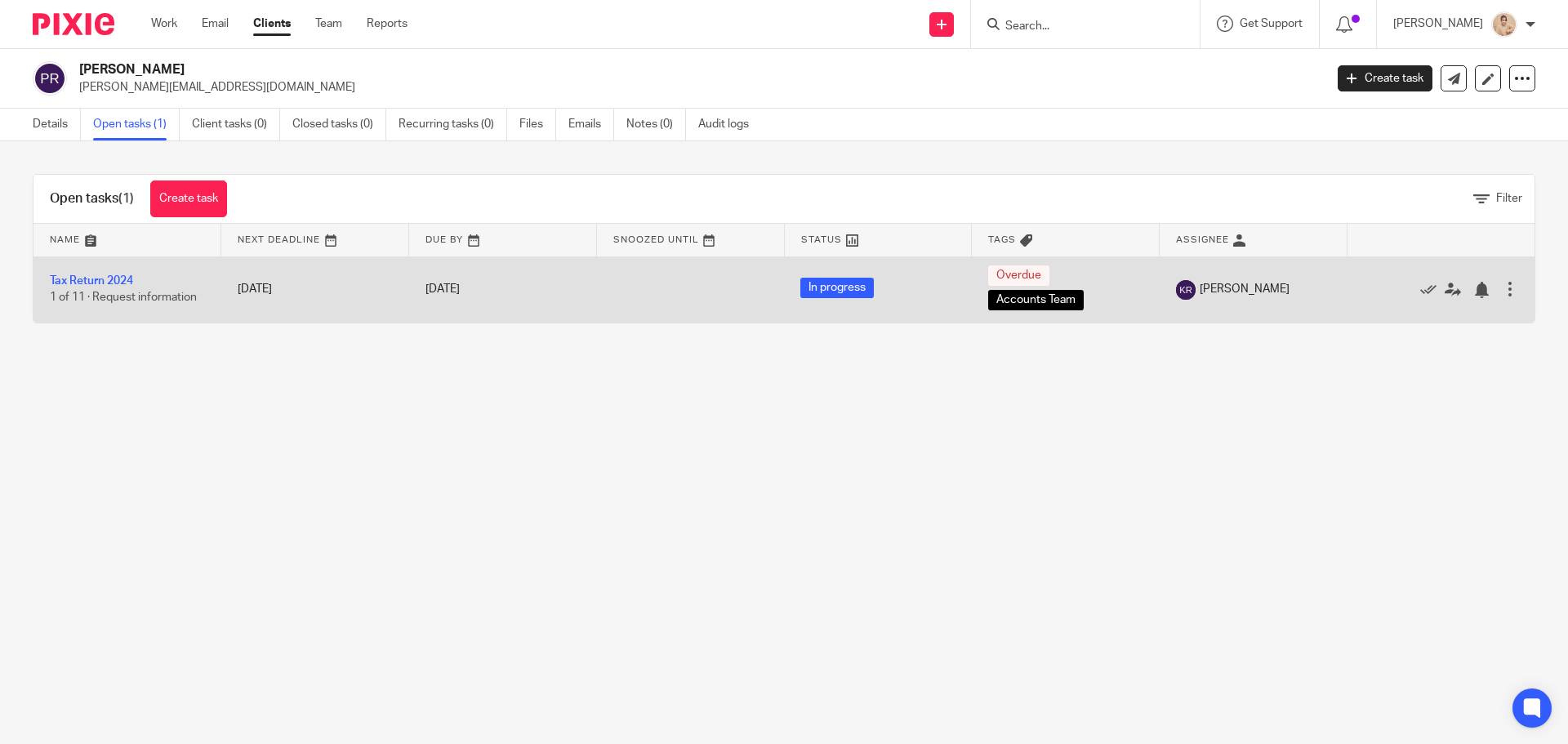
click at [82, 270] on td "Tax Return 2024 1 of 11 · Request information" at bounding box center [127, 290] width 188 height 67
click at [85, 278] on link "Tax Return 2024" at bounding box center [91, 281] width 83 height 11
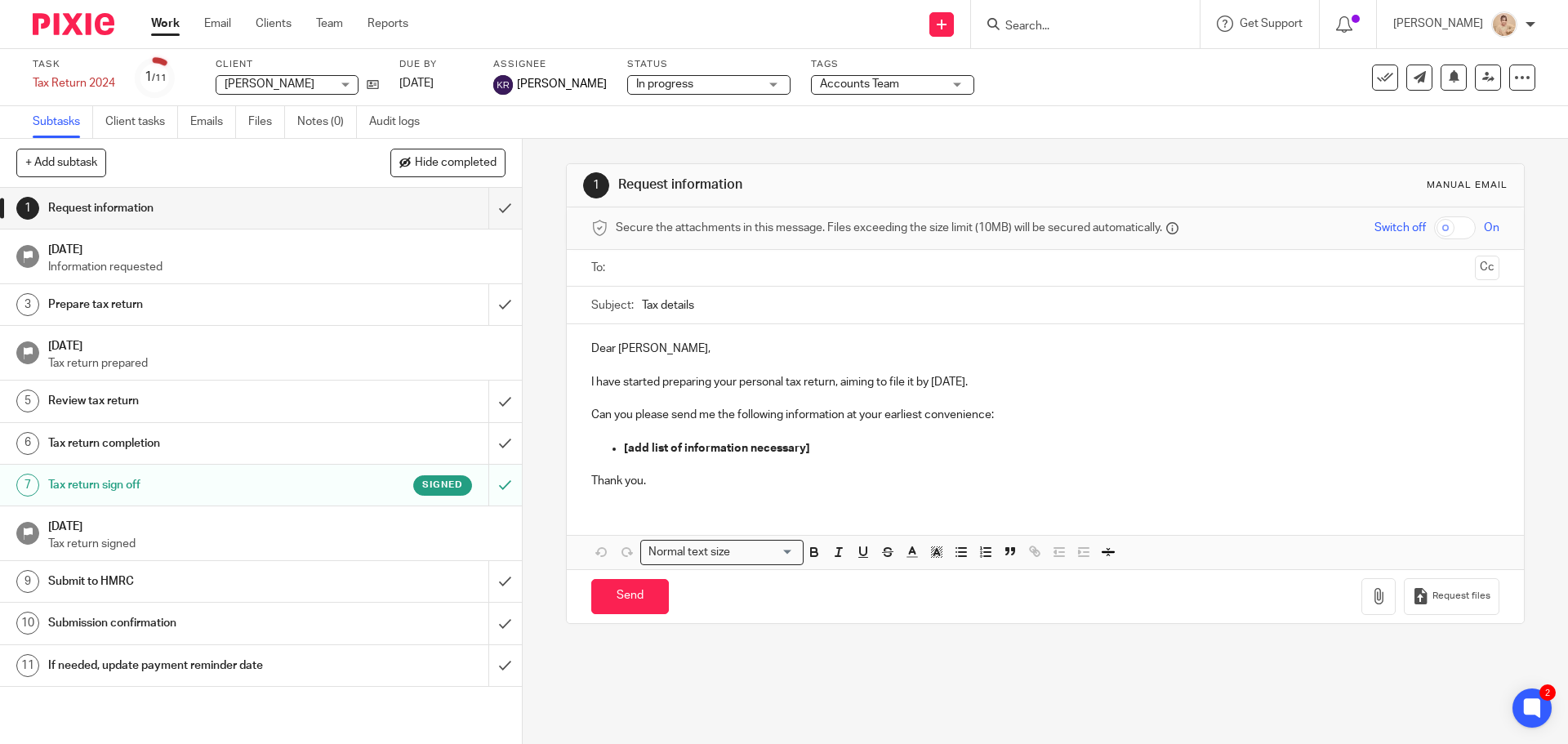
click at [1141, 25] on input "Search" at bounding box center [1076, 27] width 147 height 15
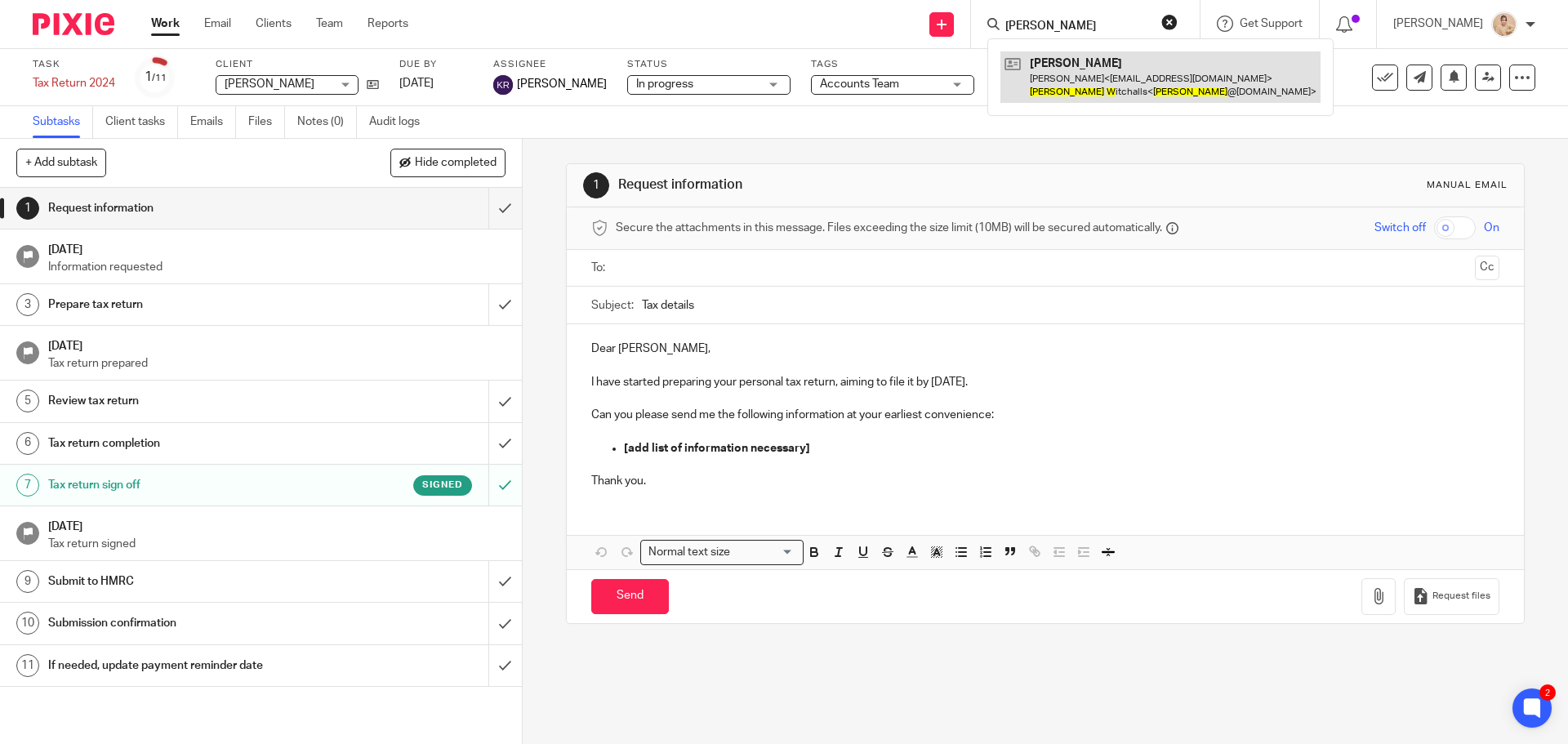
type input "[PERSON_NAME]"
click at [1141, 96] on link at bounding box center [1161, 77] width 321 height 51
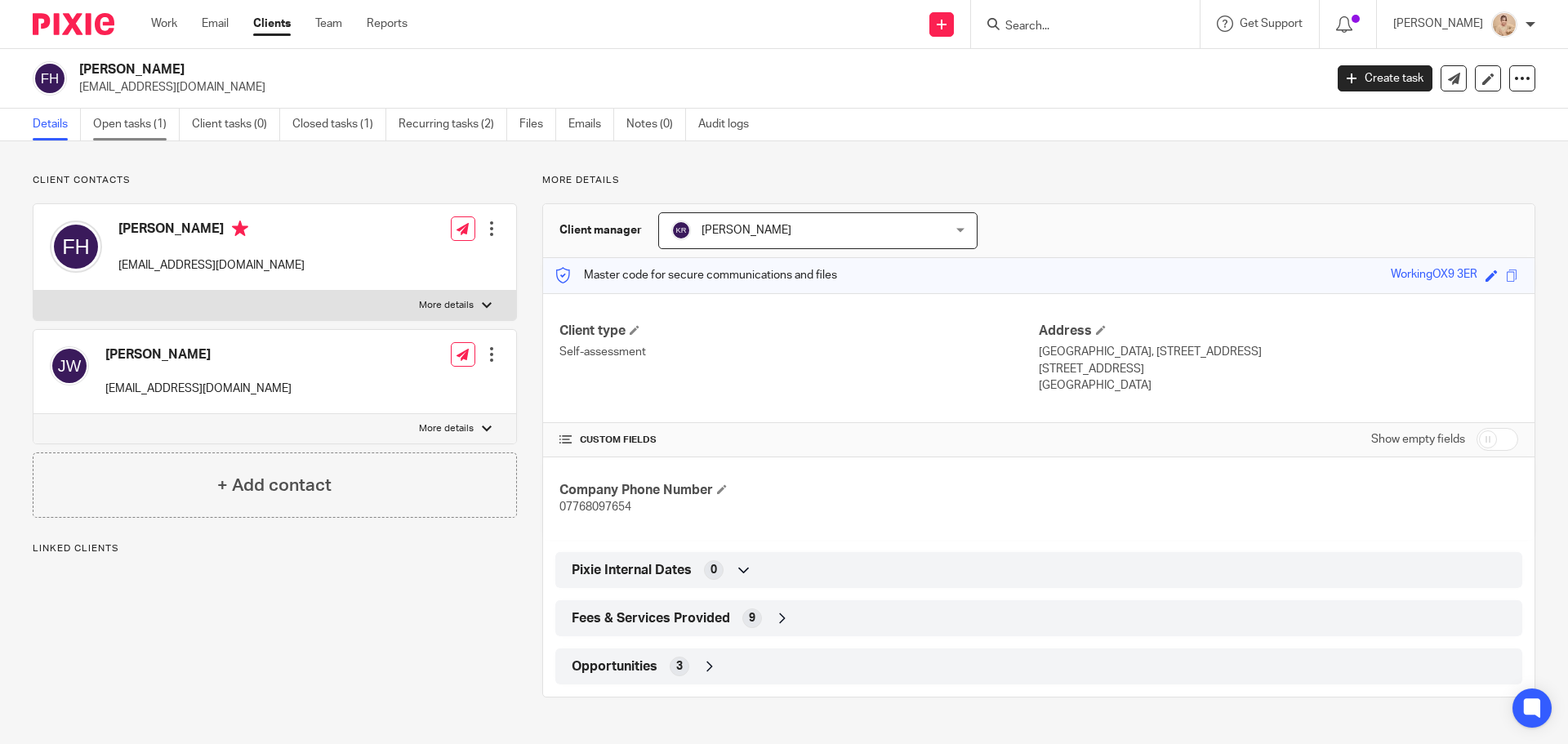
click at [129, 125] on link "Open tasks (1)" at bounding box center [137, 125] width 87 height 31
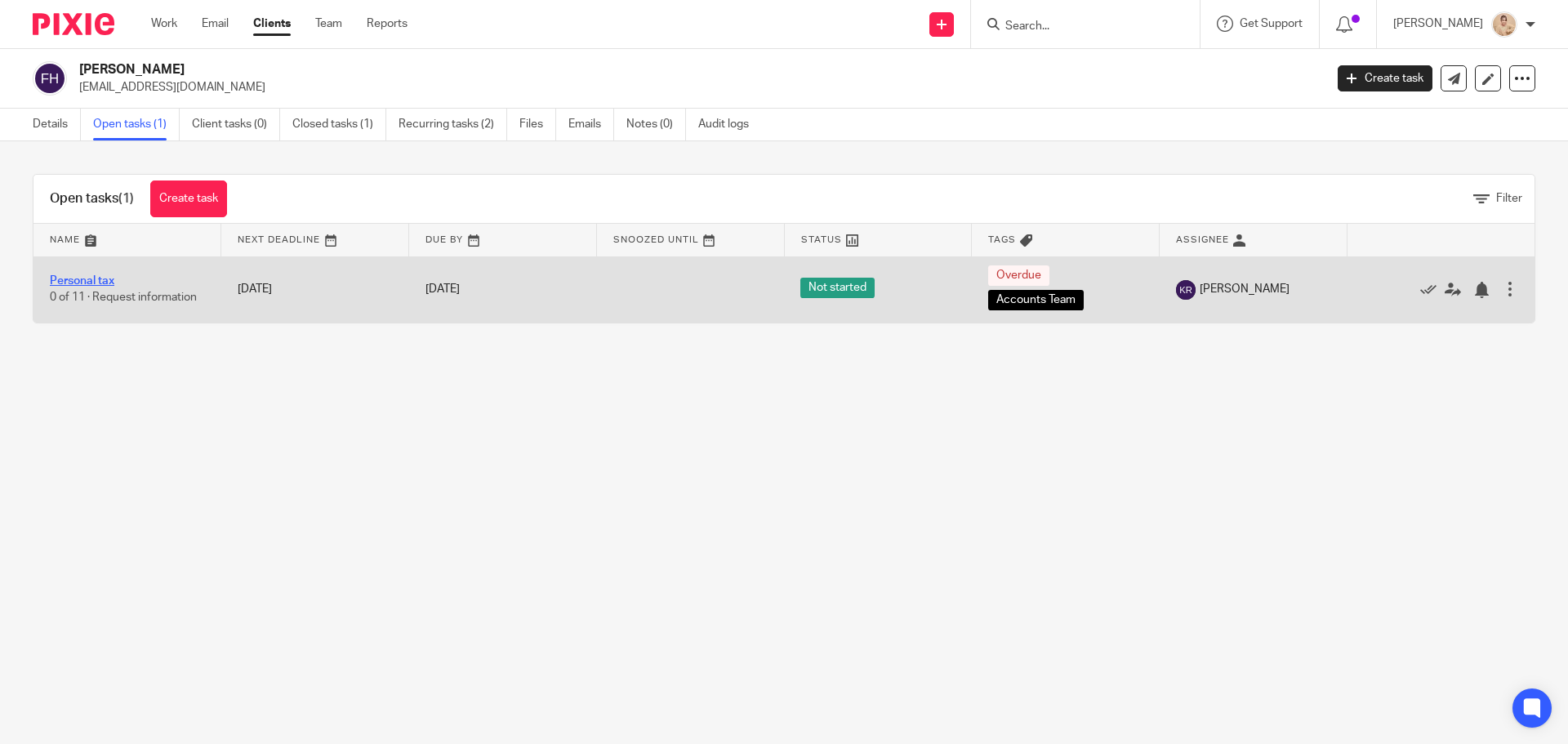
click at [100, 285] on link "Personal tax" at bounding box center [82, 281] width 65 height 11
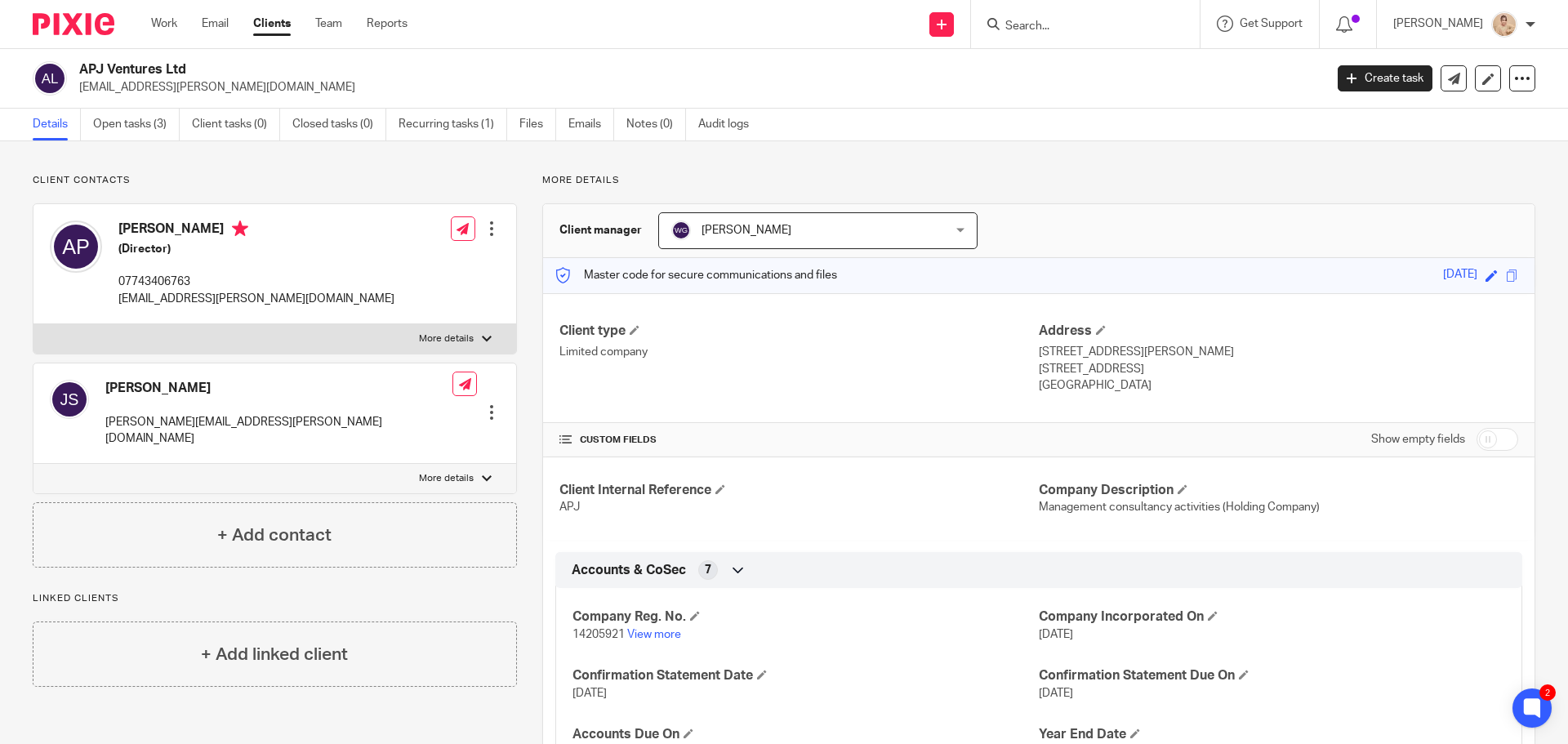
click at [1082, 15] on form at bounding box center [1090, 24] width 174 height 20
drag, startPoint x: 1078, startPoint y: 29, endPoint x: 1506, endPoint y: 116, distance: 436.8
click at [1424, 111] on body "Work Email Clients Team Reports Work Email Clients Team Reports Settings Send n…" at bounding box center [784, 372] width 1568 height 744
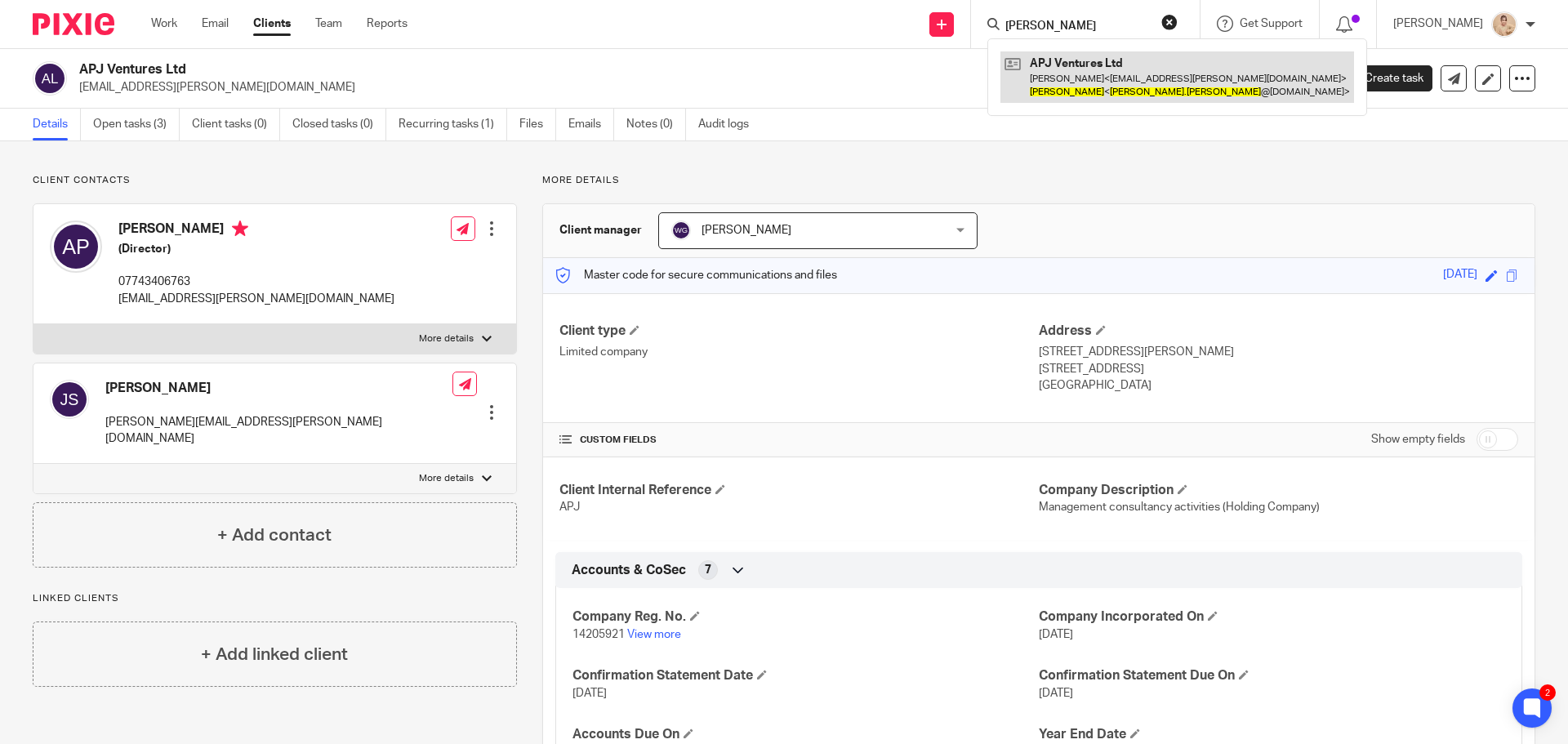
type input "[PERSON_NAME]"
click at [1146, 91] on link at bounding box center [1177, 77] width 354 height 51
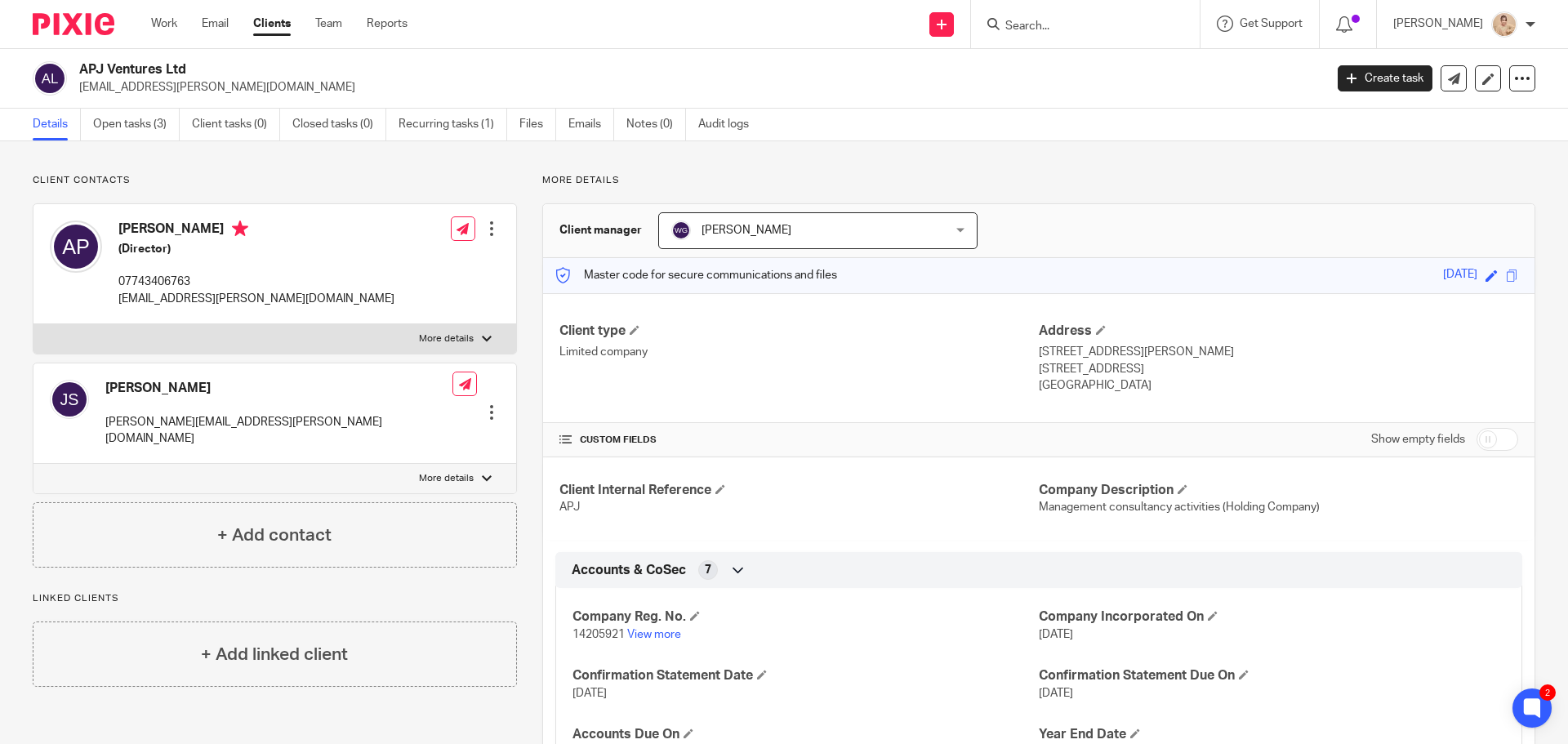
click at [144, 387] on h4 "Jamie Scott" at bounding box center [279, 388] width 347 height 18
click at [59, 399] on img at bounding box center [69, 399] width 39 height 39
click at [156, 389] on h4 "Jamie Scott" at bounding box center [279, 388] width 347 height 18
click at [1058, 31] on input "Search" at bounding box center [1076, 27] width 147 height 15
type input "r"
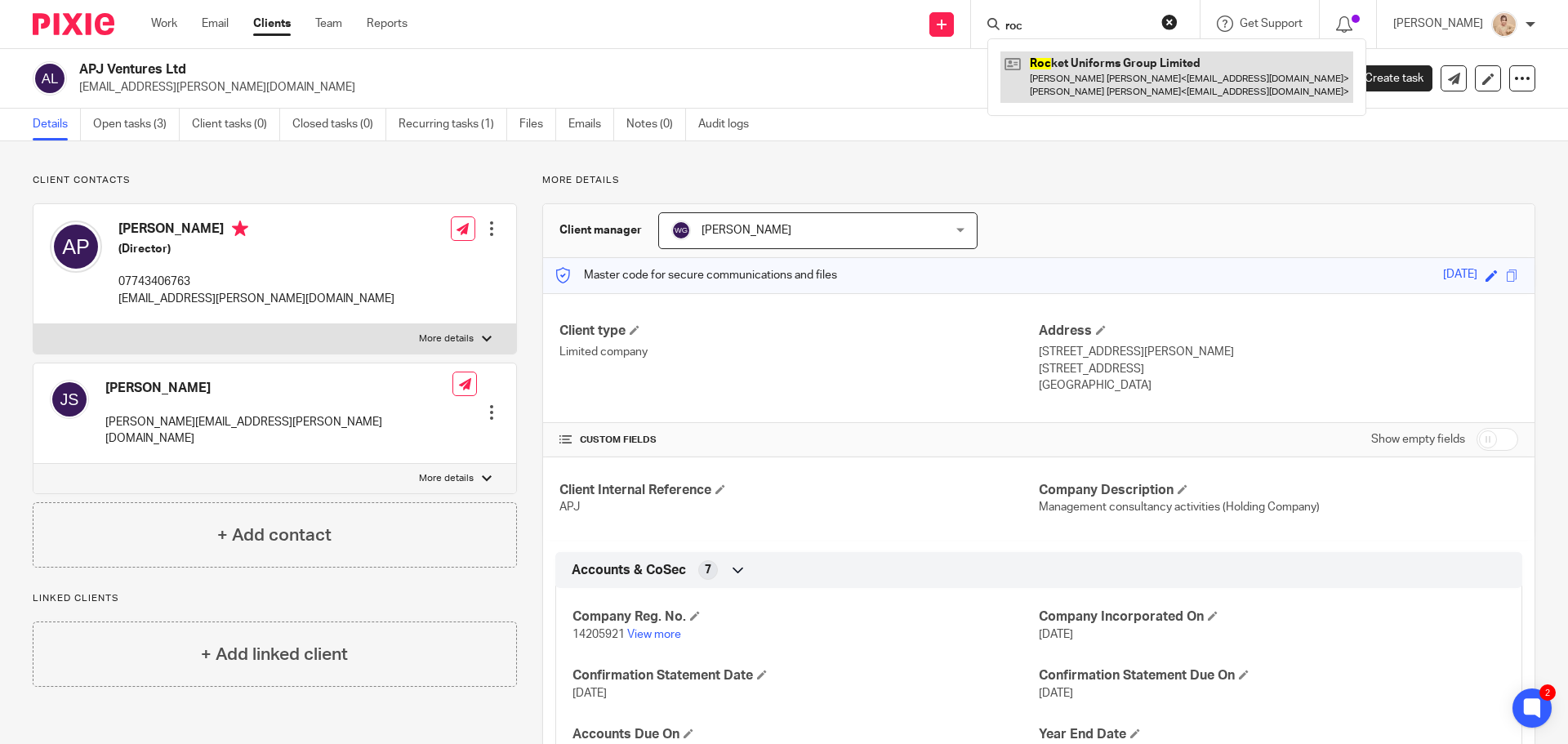
type input "roc"
click at [1151, 101] on link at bounding box center [1177, 77] width 353 height 51
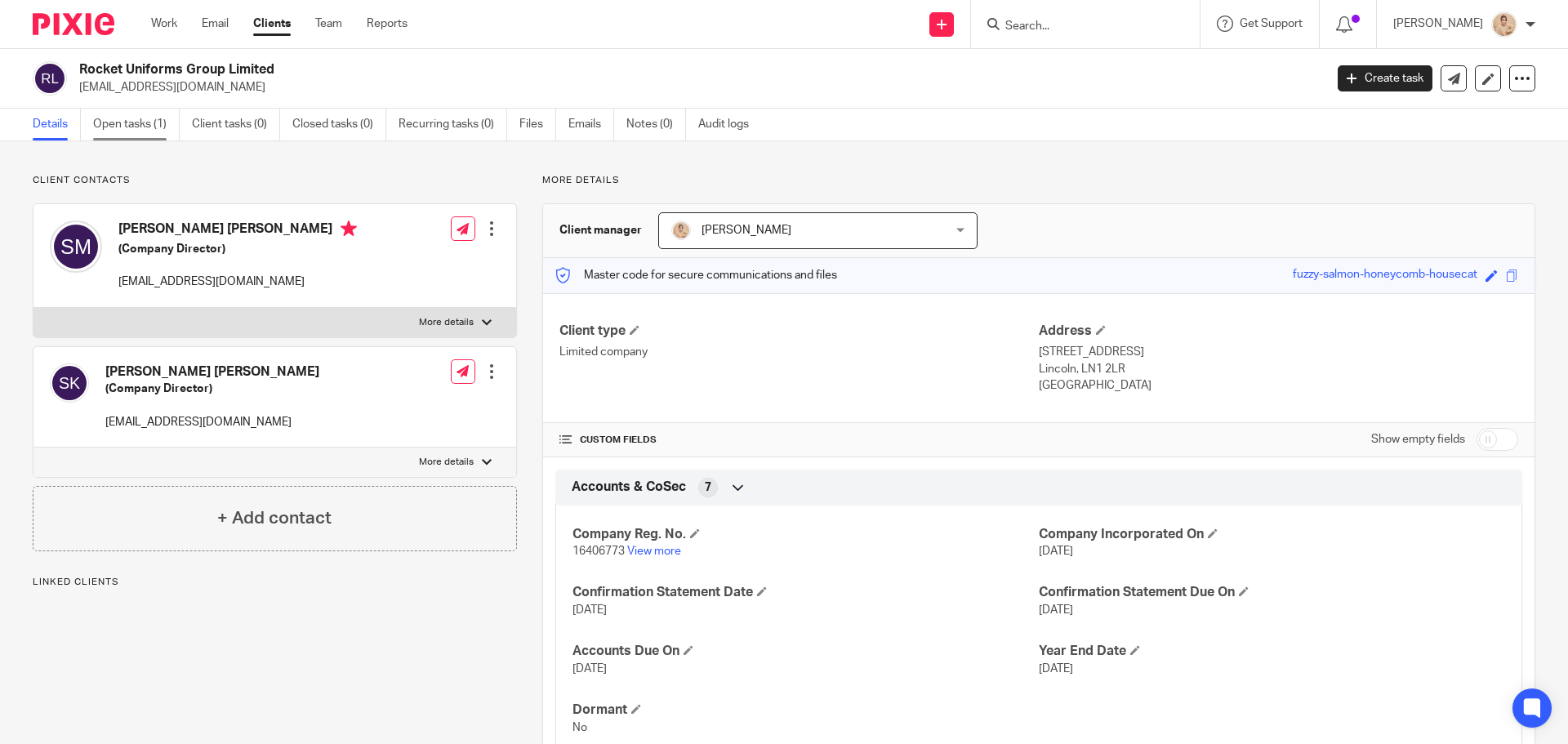
click at [127, 136] on link "Open tasks (1)" at bounding box center [137, 125] width 87 height 31
click at [127, 122] on link "Open tasks (1)" at bounding box center [137, 125] width 87 height 31
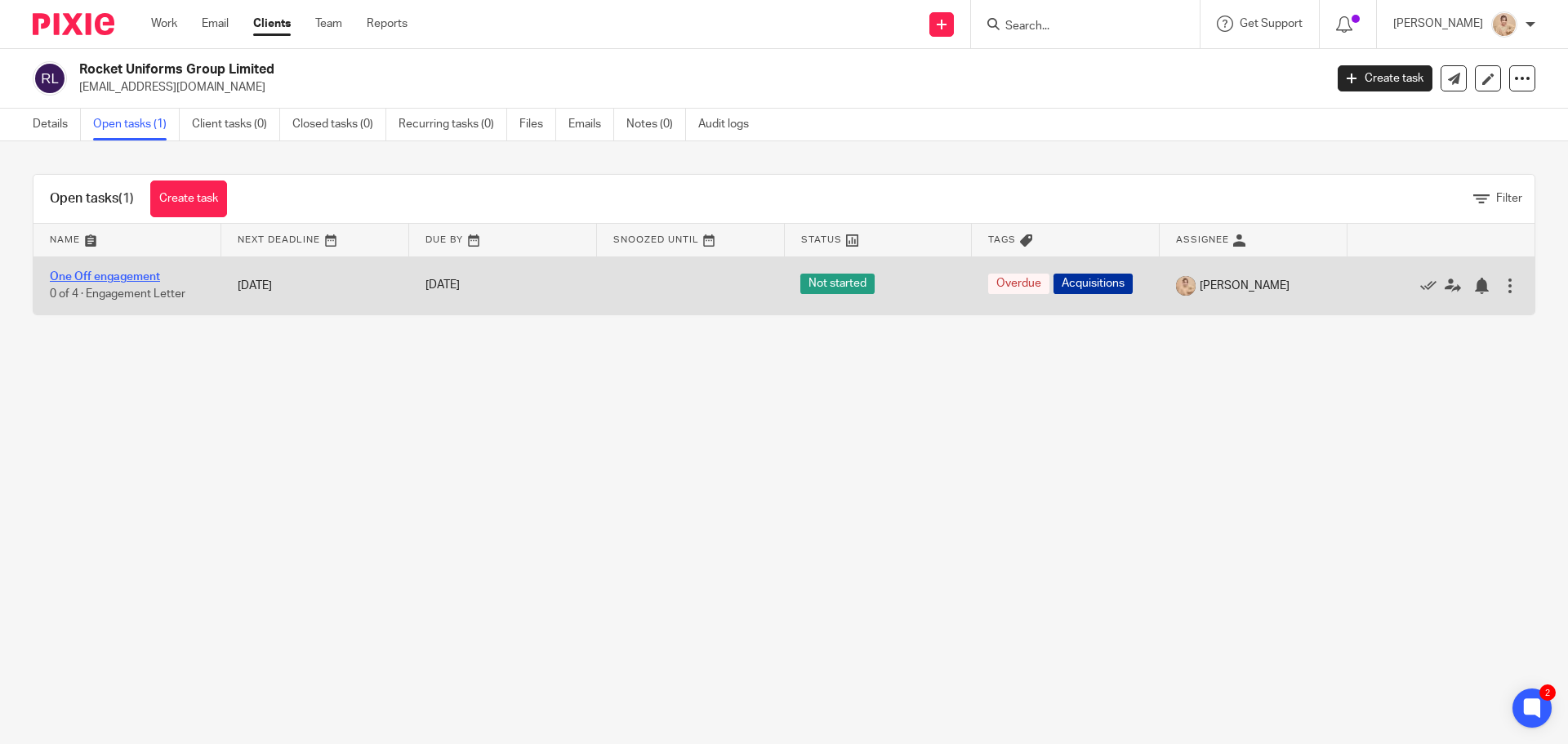
click at [94, 274] on link "One Off engagement" at bounding box center [104, 276] width 110 height 11
